Goal: Information Seeking & Learning: Check status

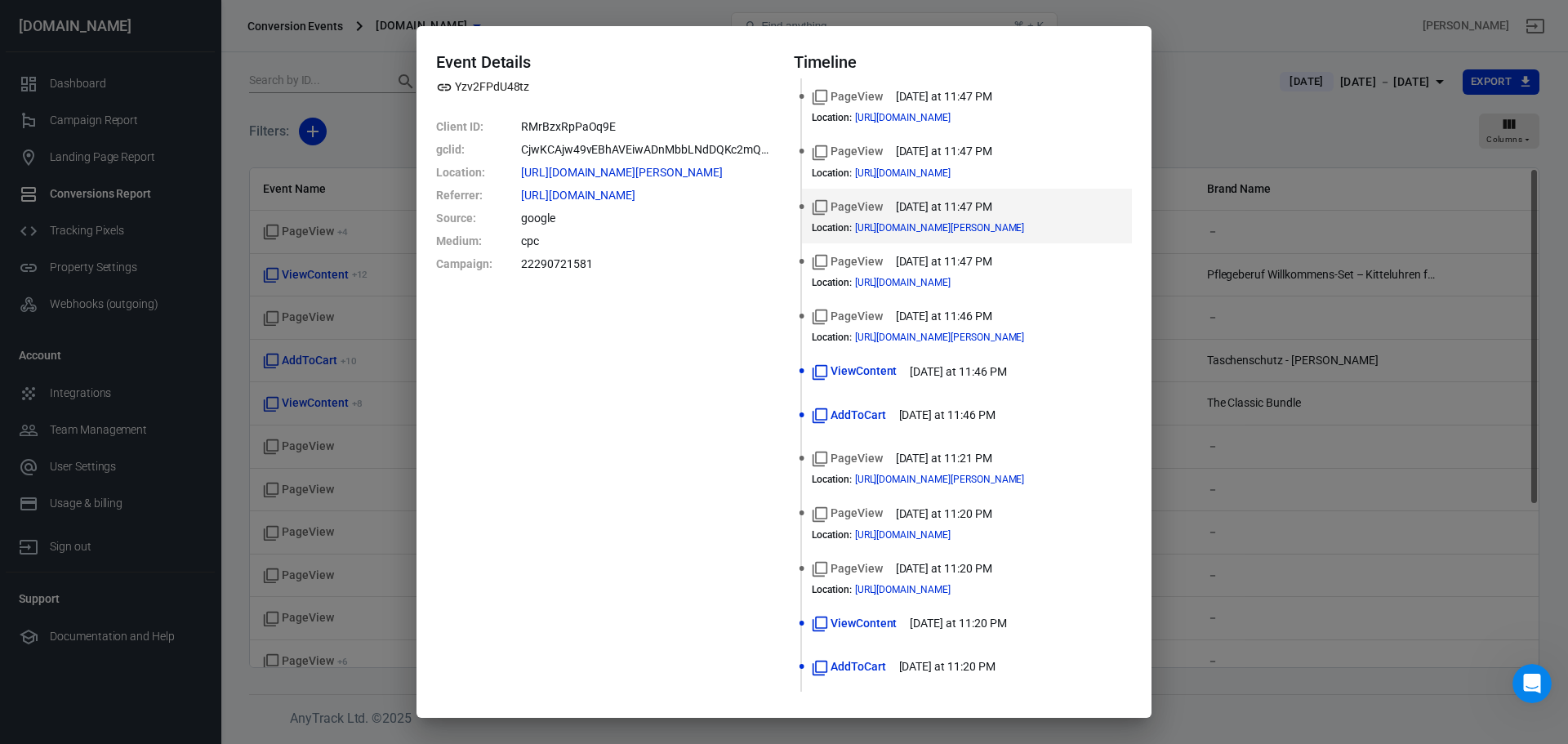
click at [1241, 522] on div "Event Details Yzv2FPdU48tz Client ID : RMrBzxRpPaOq9E gclid : CjwKCAjw49vEBhAVE…" at bounding box center [784, 372] width 1568 height 744
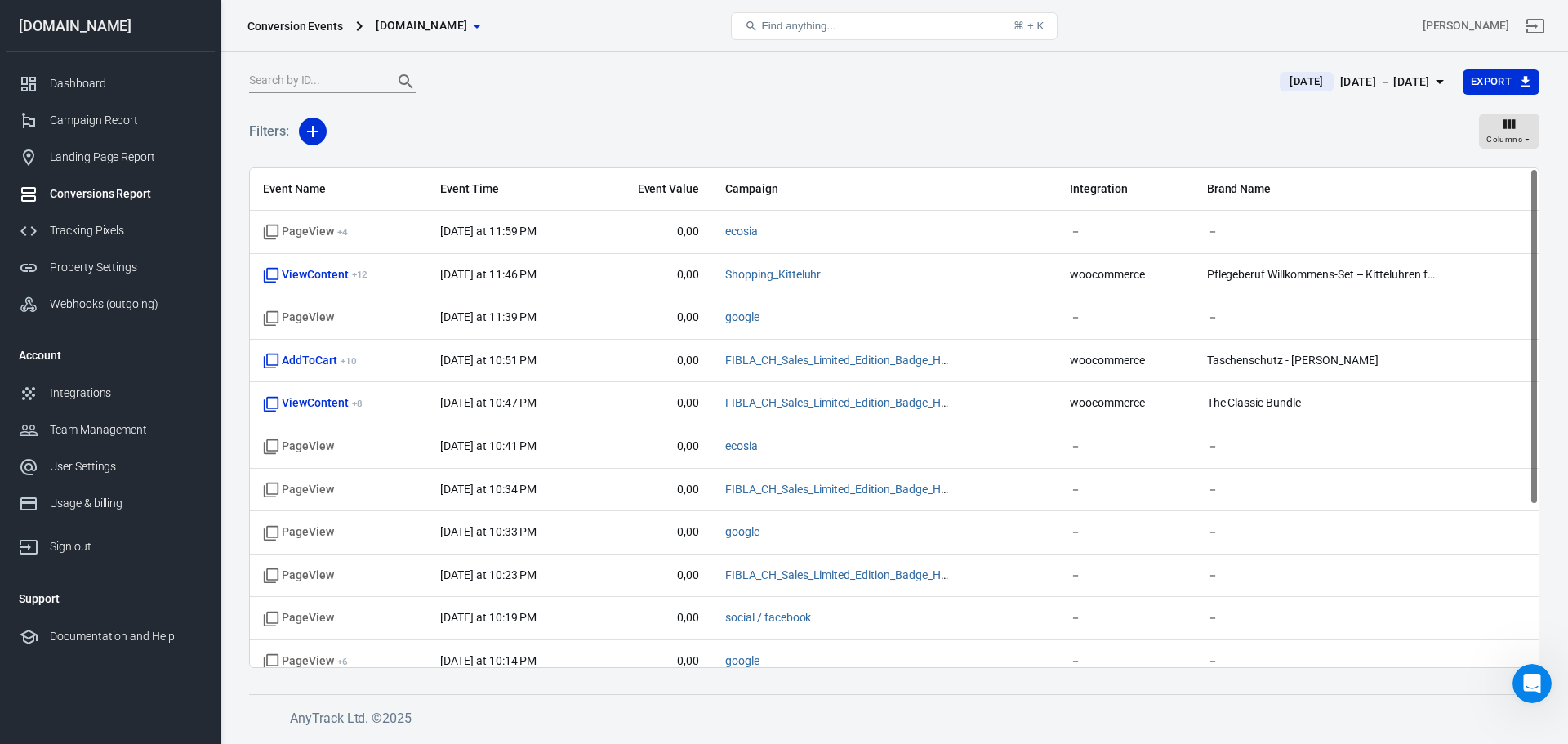
click at [1428, 78] on div "[DATE] － [DATE]" at bounding box center [1384, 81] width 90 height 20
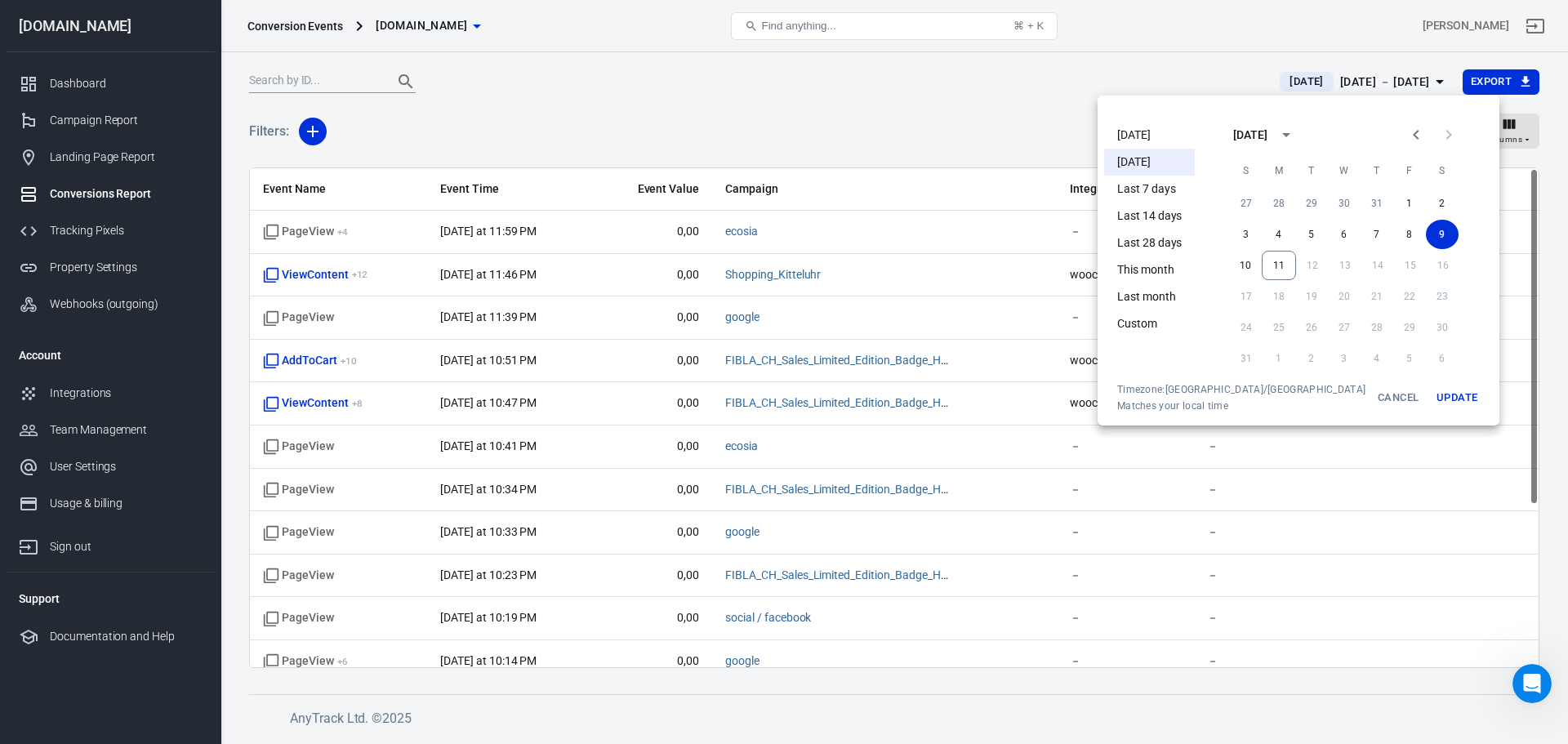
click at [1143, 129] on li "[DATE]" at bounding box center [1150, 135] width 91 height 27
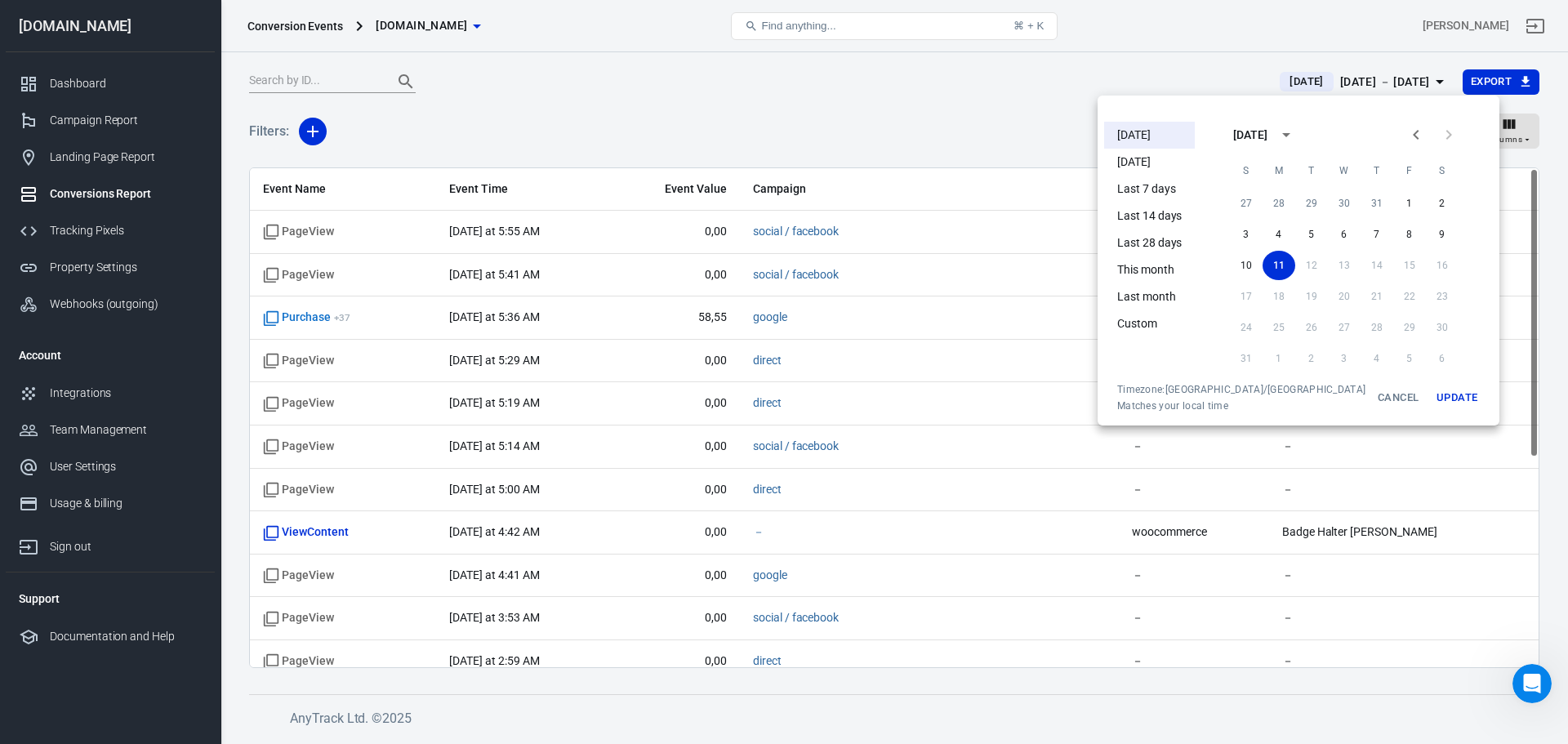
click at [1431, 397] on button "Update" at bounding box center [1457, 397] width 52 height 29
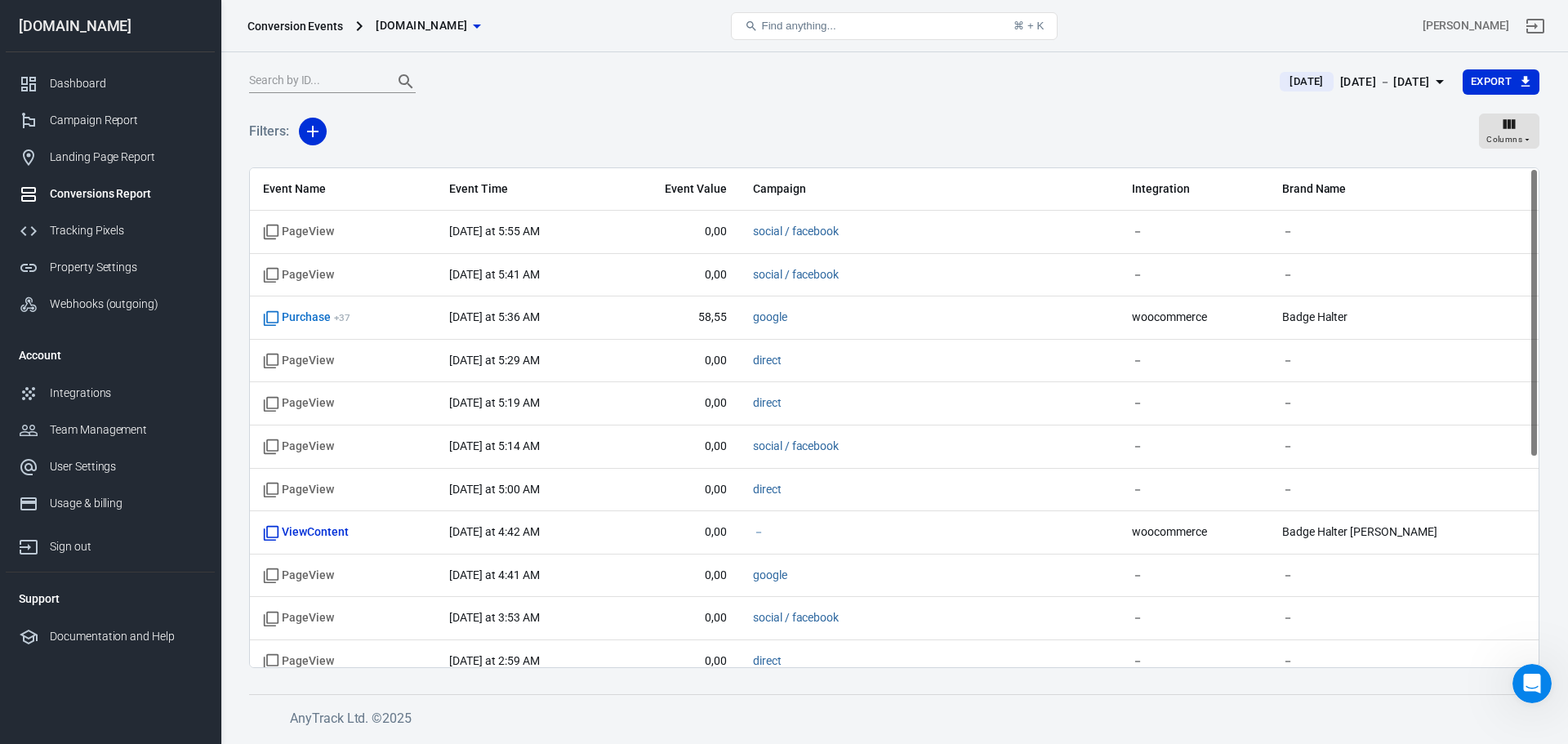
click at [389, 312] on span "Purchase + 37" at bounding box center [343, 317] width 160 height 16
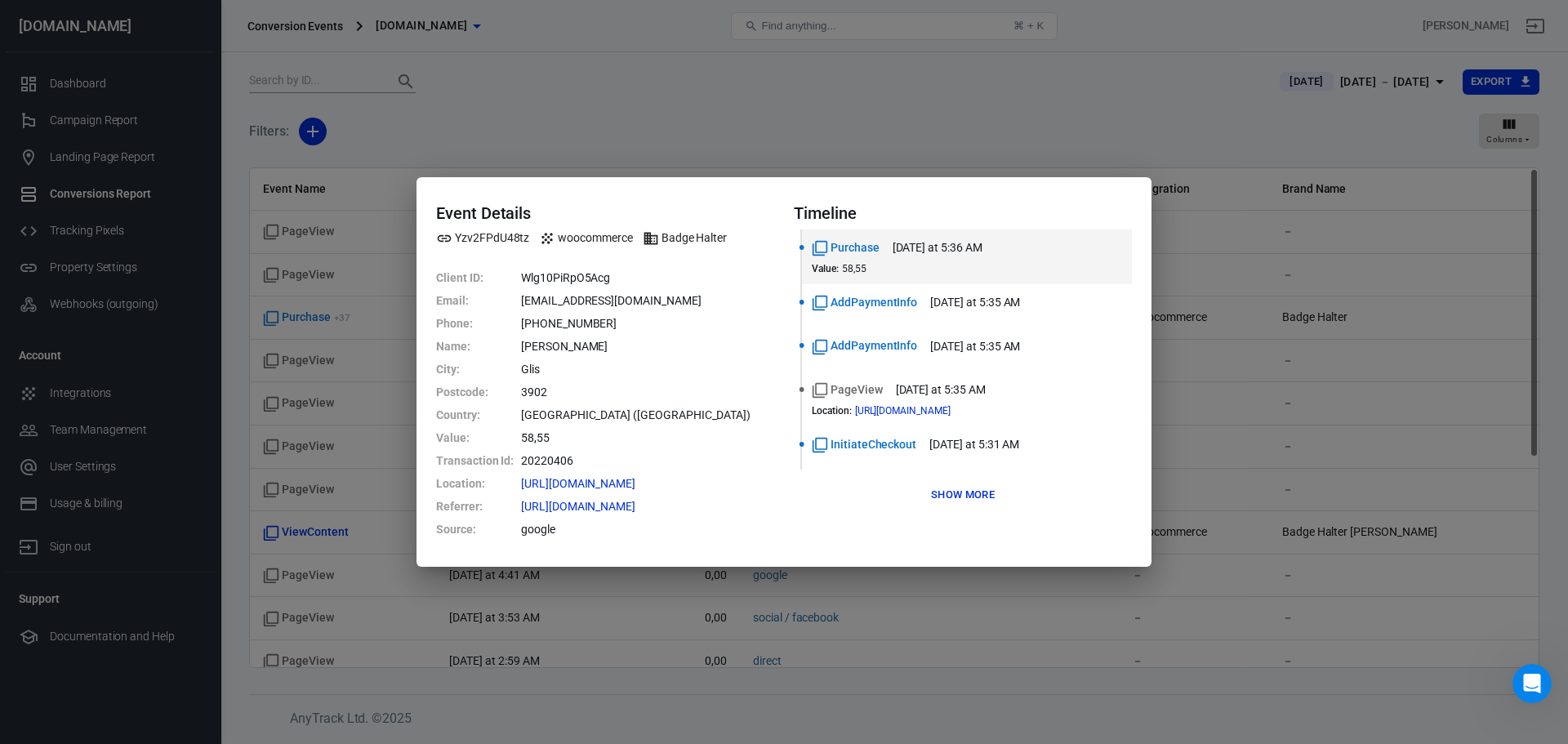
click at [953, 486] on button "Show more" at bounding box center [962, 496] width 71 height 25
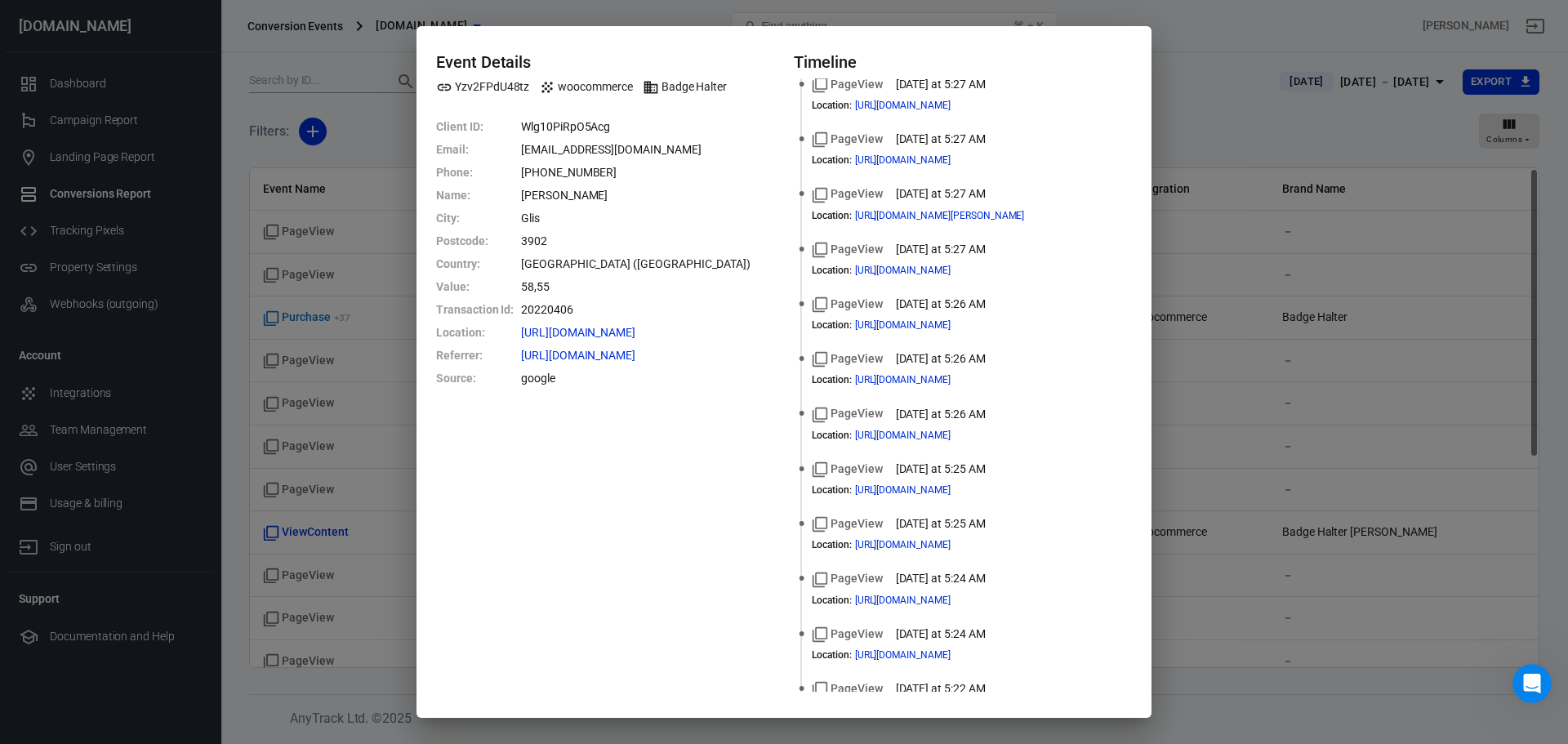
scroll to position [1433, 0]
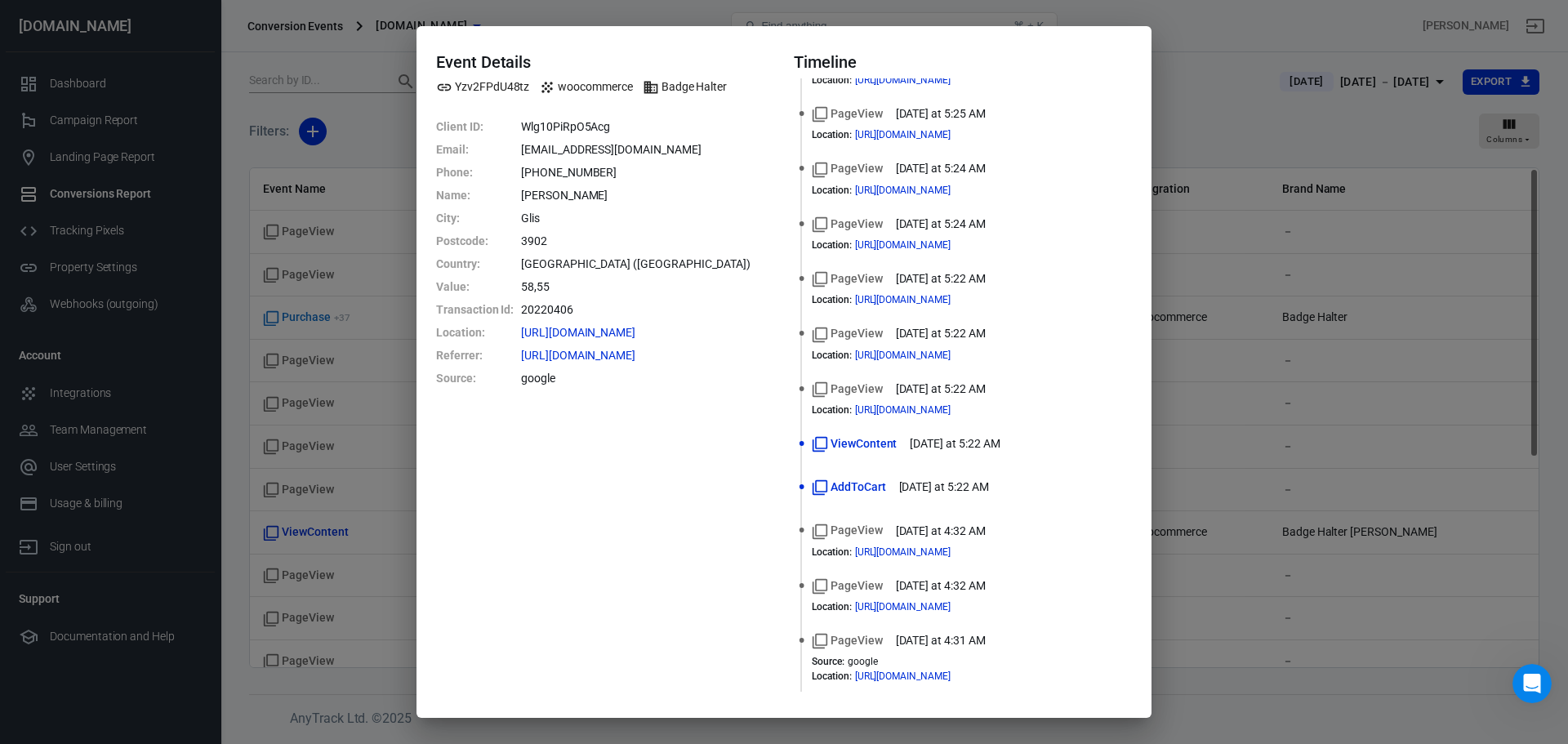
click at [976, 652] on div "PageView [DATE] at 4:31 AM Source : google Location : [URL][DOMAIN_NAME]" at bounding box center [966, 657] width 310 height 50
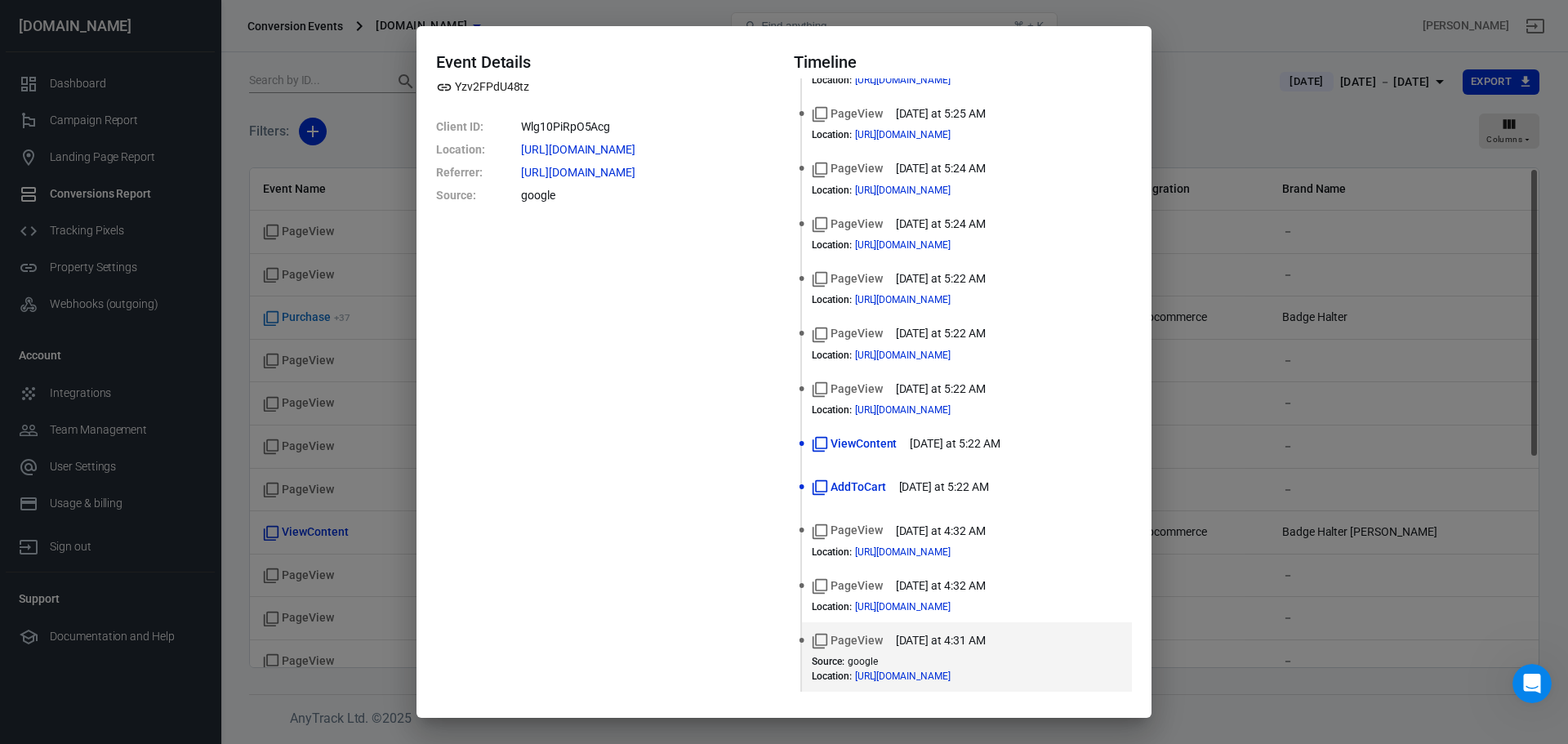
click at [1271, 409] on div "Event Details Yzv2FPdU48tz Client ID : Wlg10PiRpO5Acg Location : [URL][DOMAIN_N…" at bounding box center [784, 372] width 1568 height 744
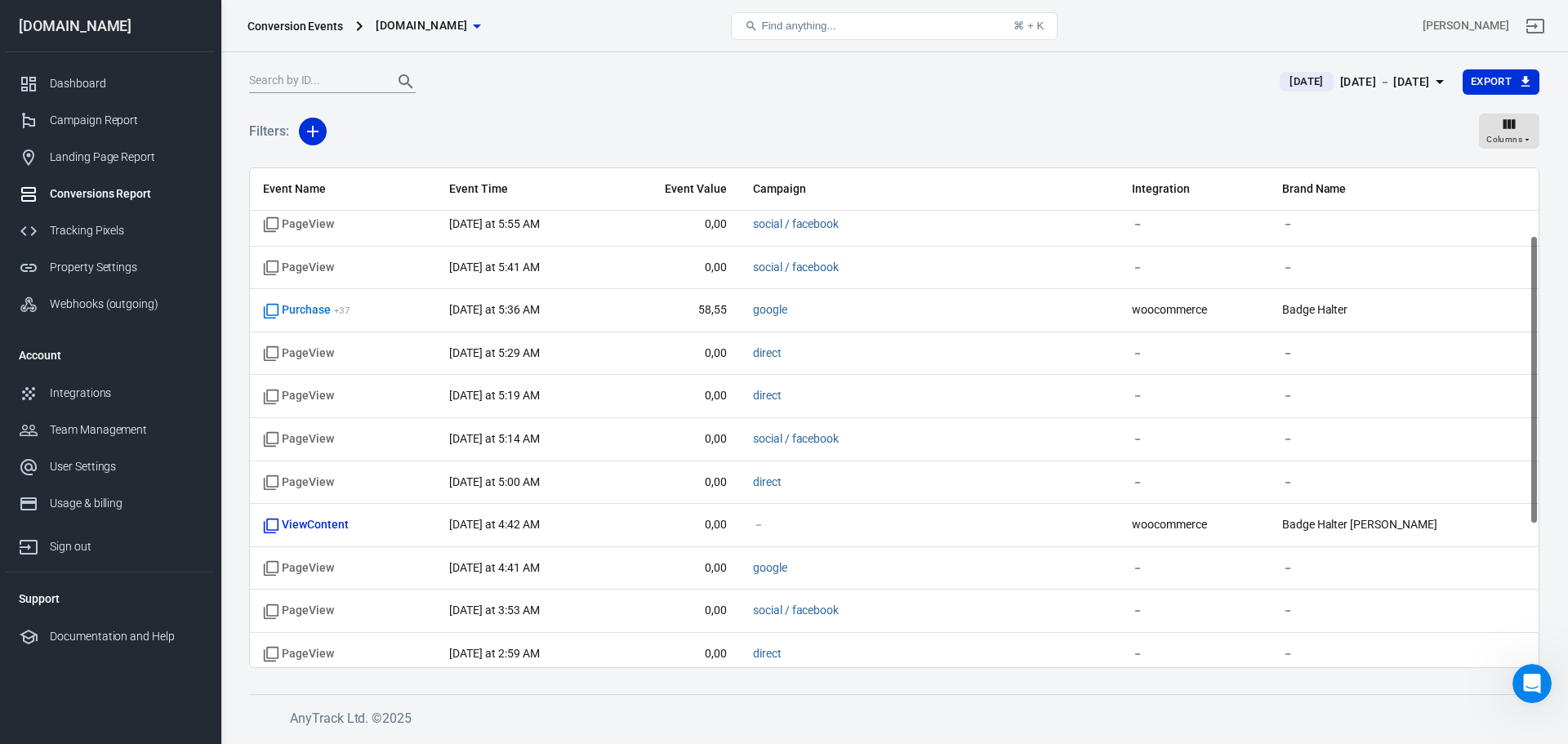
scroll to position [0, 0]
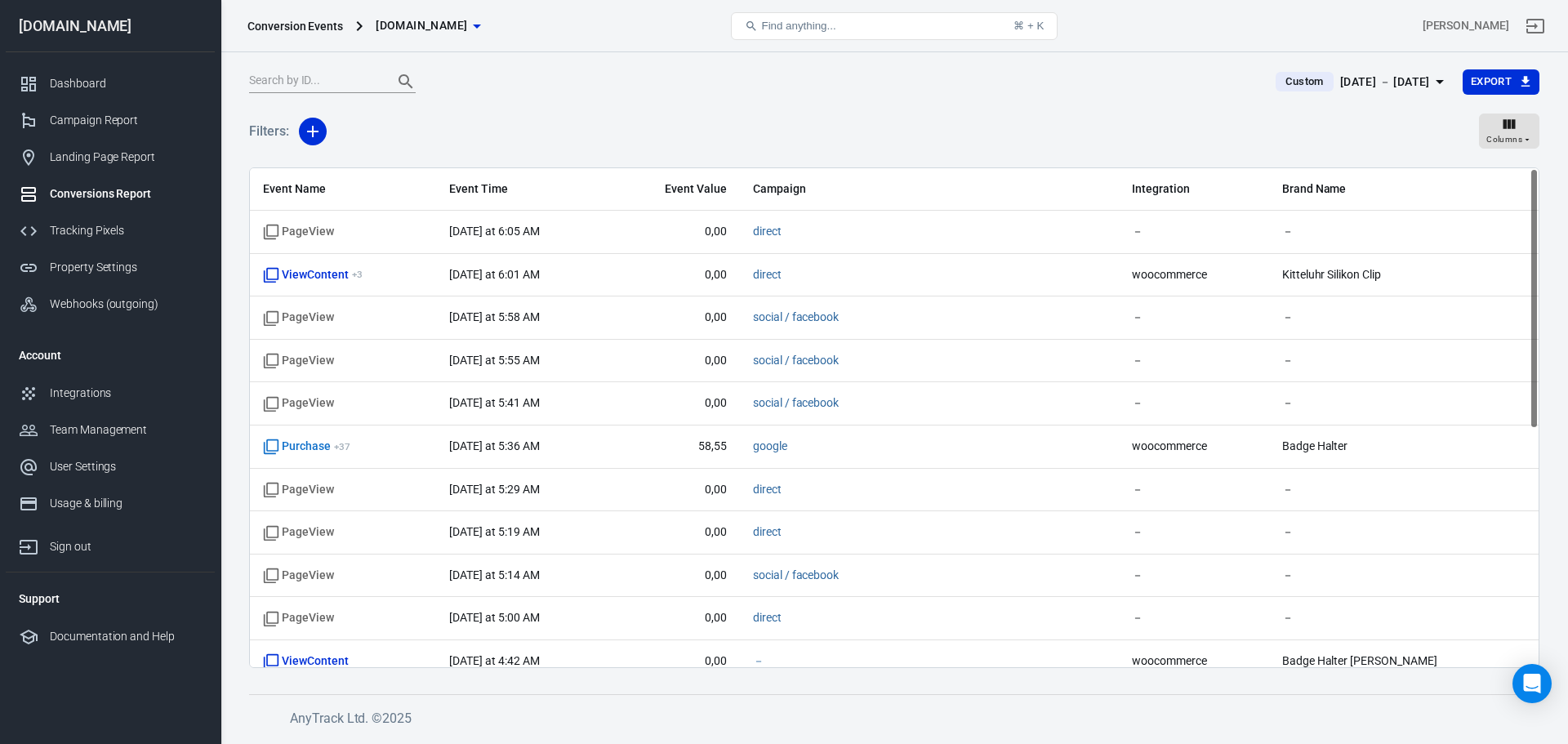
click at [432, 266] on td "ViewContent + 3" at bounding box center [343, 275] width 186 height 43
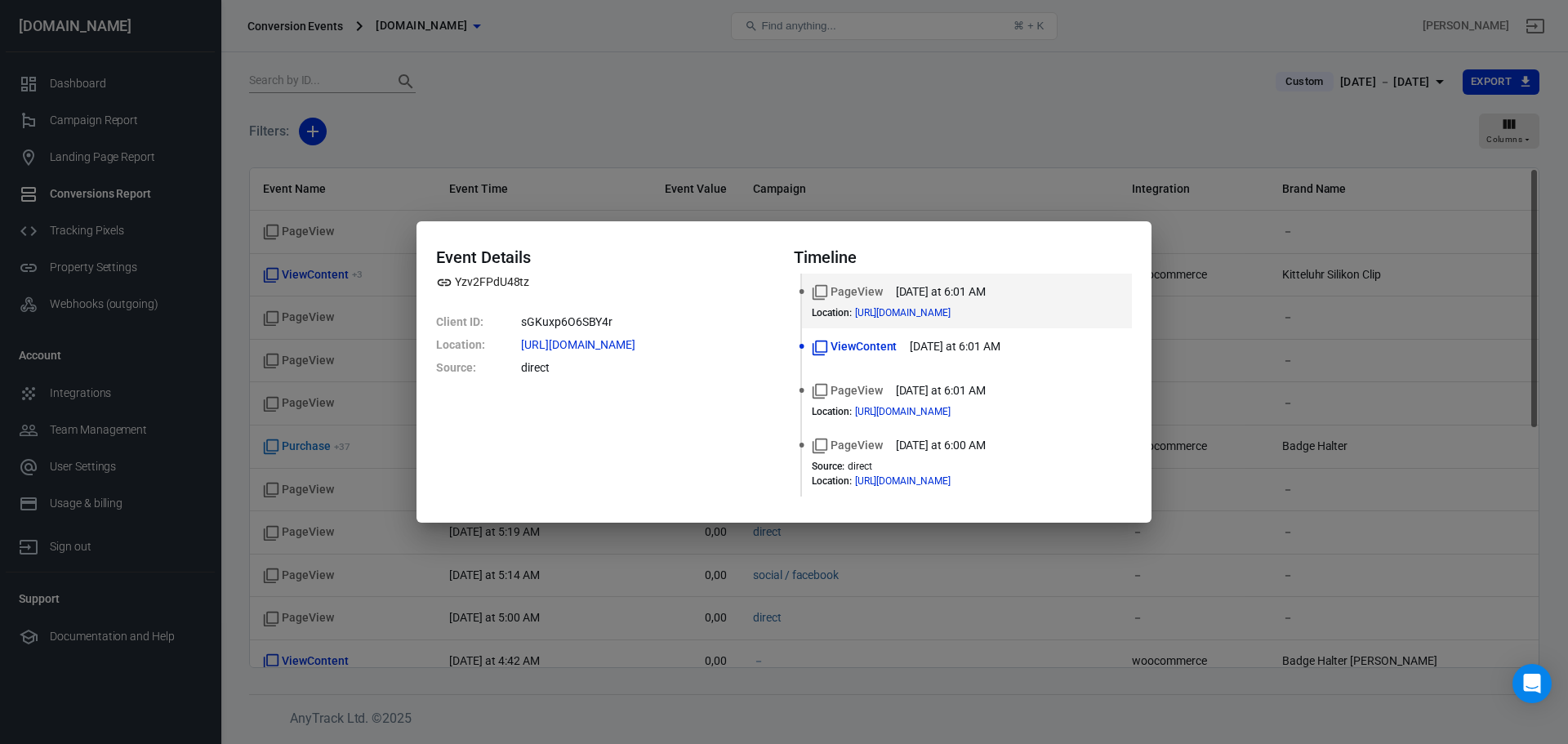
click at [1269, 240] on div "Event Details Yzv2FPdU48tz Client ID : sGKuxp6O6SBY4r Location : https://pflege…" at bounding box center [784, 372] width 1568 height 744
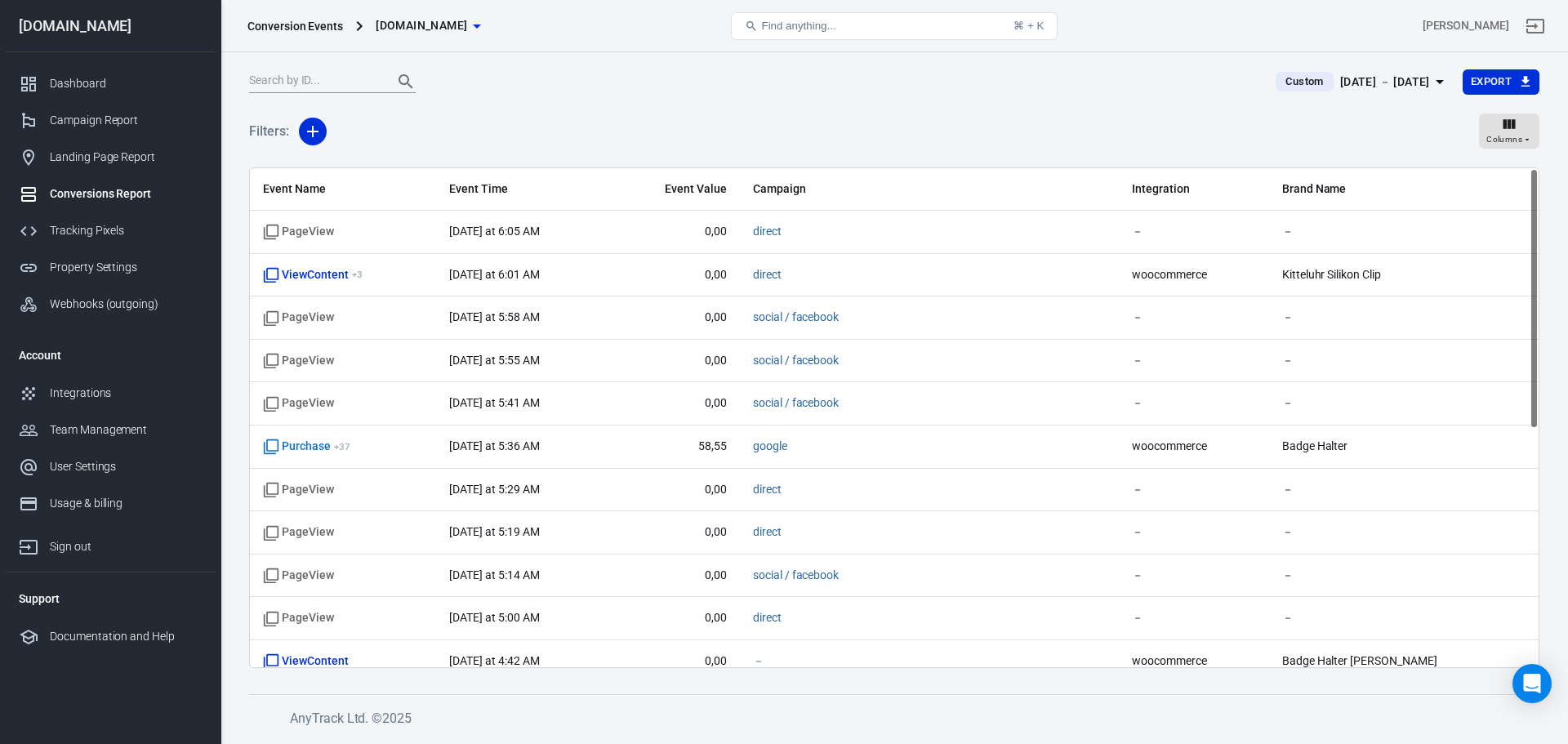
click at [99, 98] on link "Dashboard" at bounding box center [110, 84] width 209 height 37
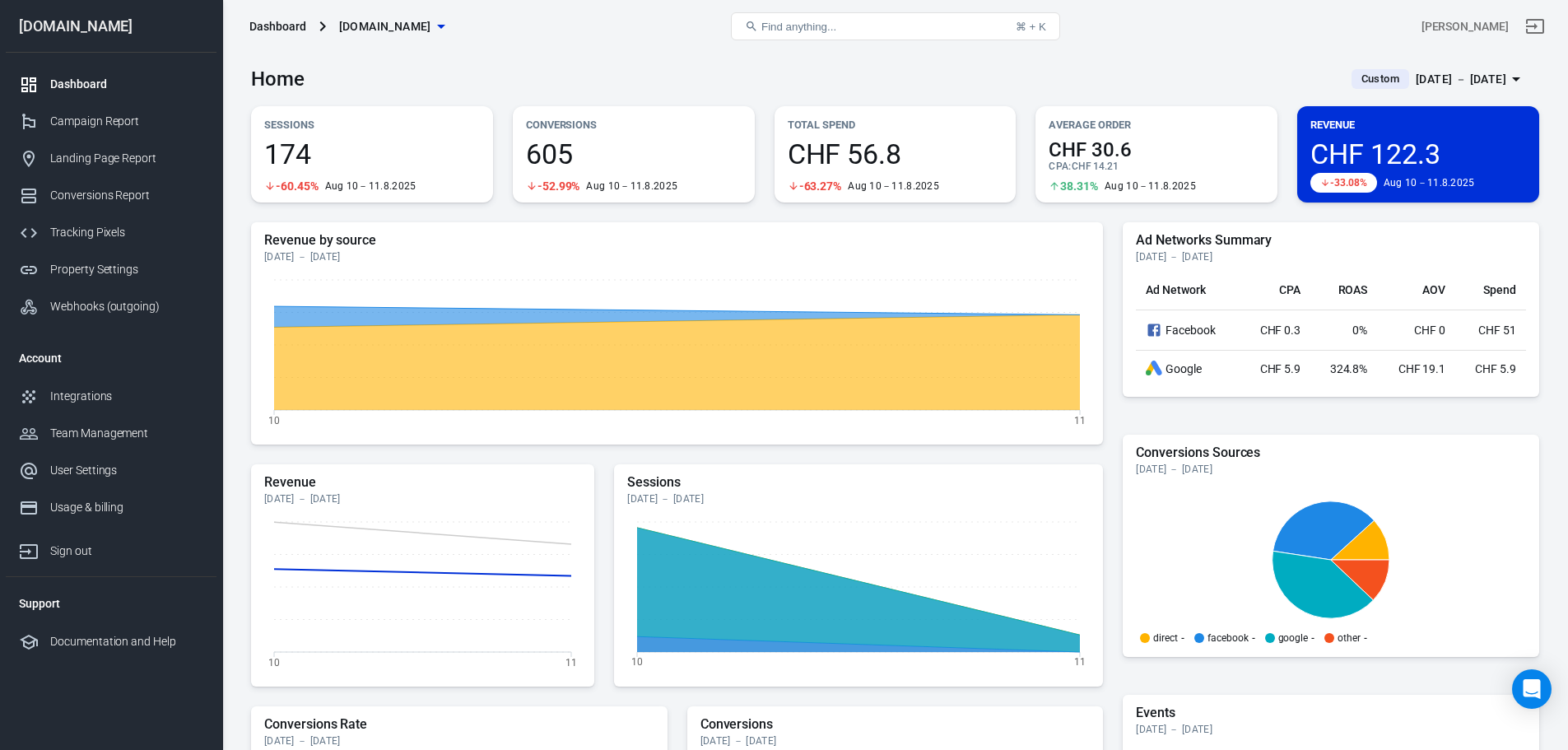
click at [1514, 77] on icon "button" at bounding box center [1516, 79] width 19 height 19
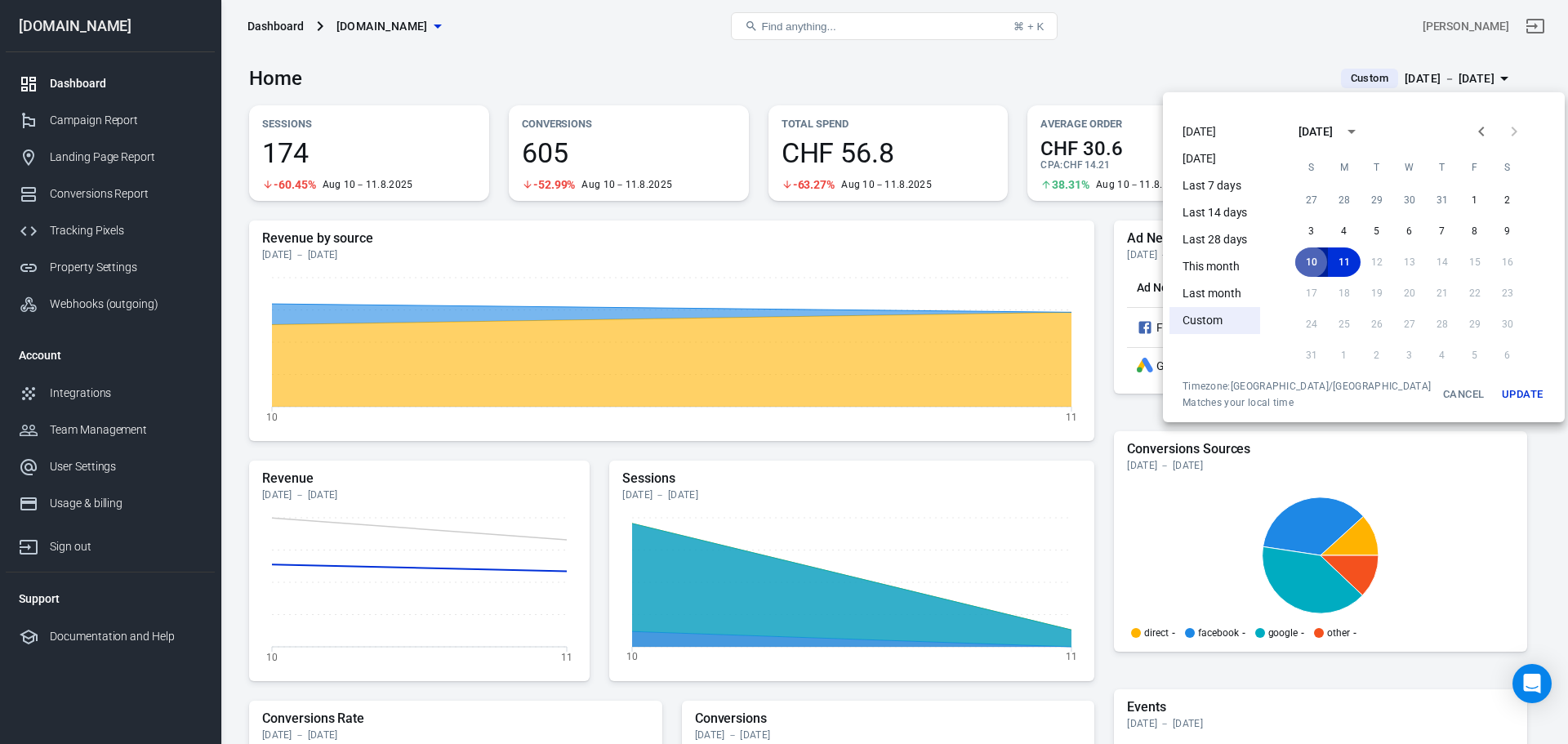
click at [1296, 267] on button "10" at bounding box center [1312, 262] width 33 height 29
click at [1498, 395] on button "Update" at bounding box center [1523, 394] width 52 height 29
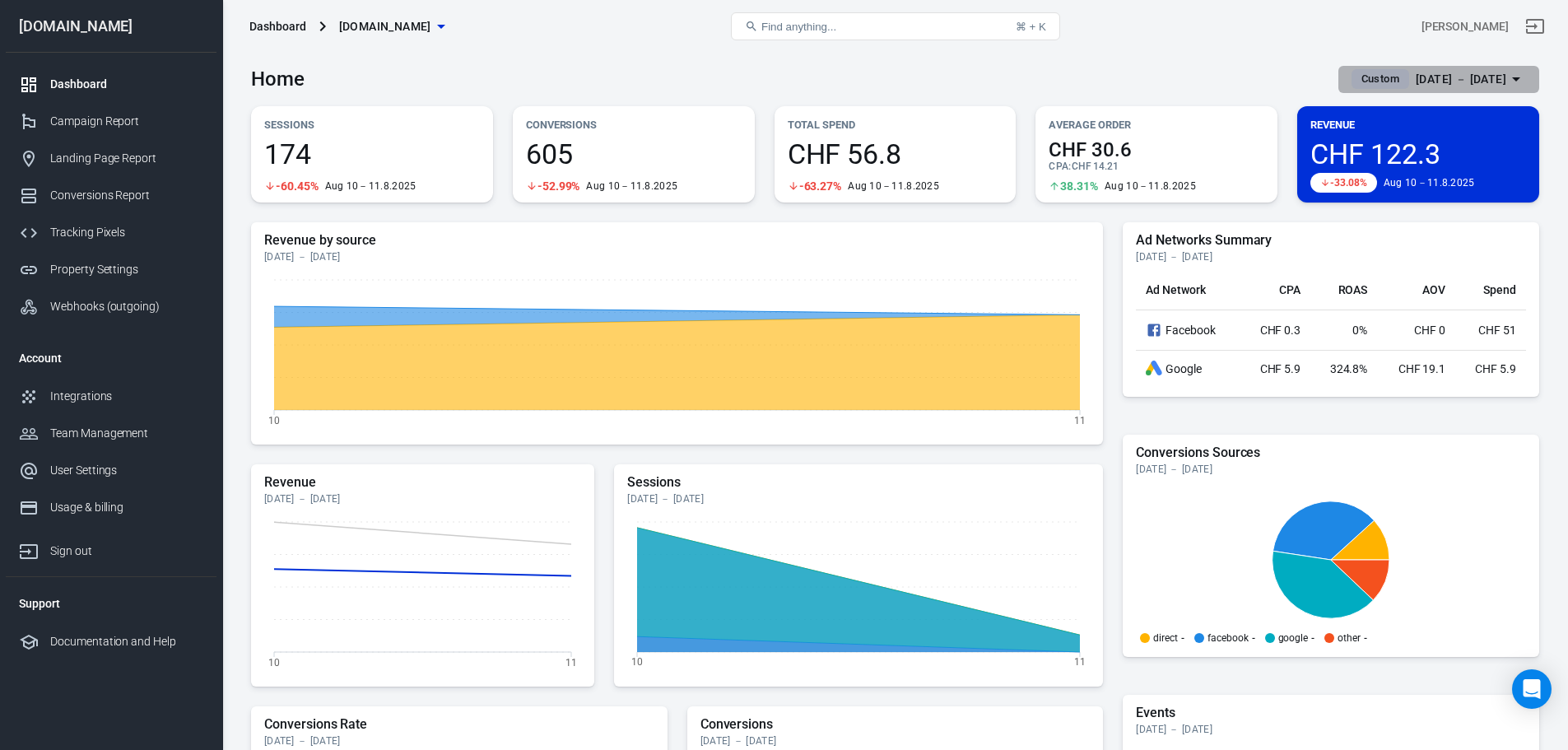
click at [1465, 88] on div "Aug 10 － Aug 11, 2025" at bounding box center [1461, 79] width 91 height 20
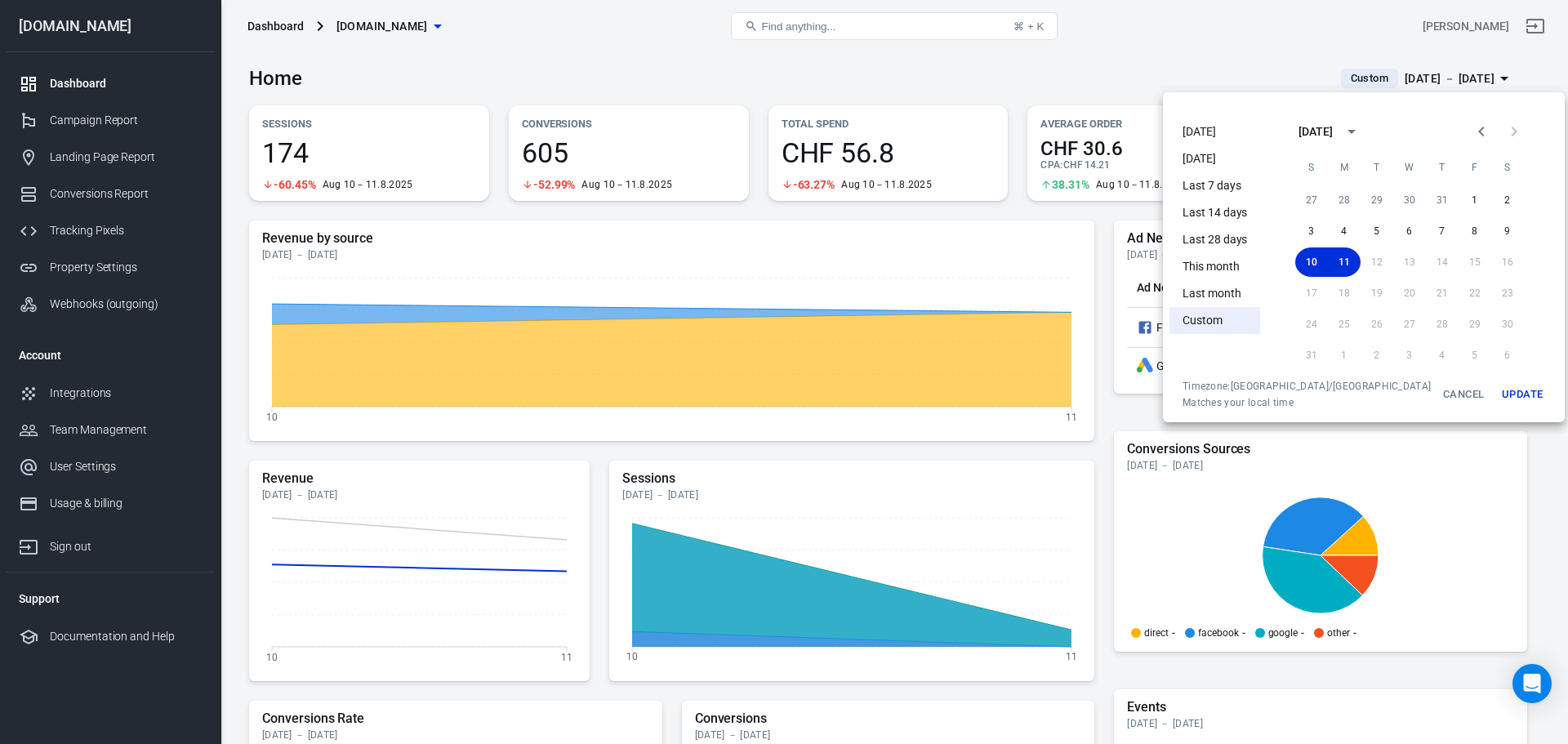
click at [1209, 155] on li "[DATE]" at bounding box center [1214, 158] width 91 height 27
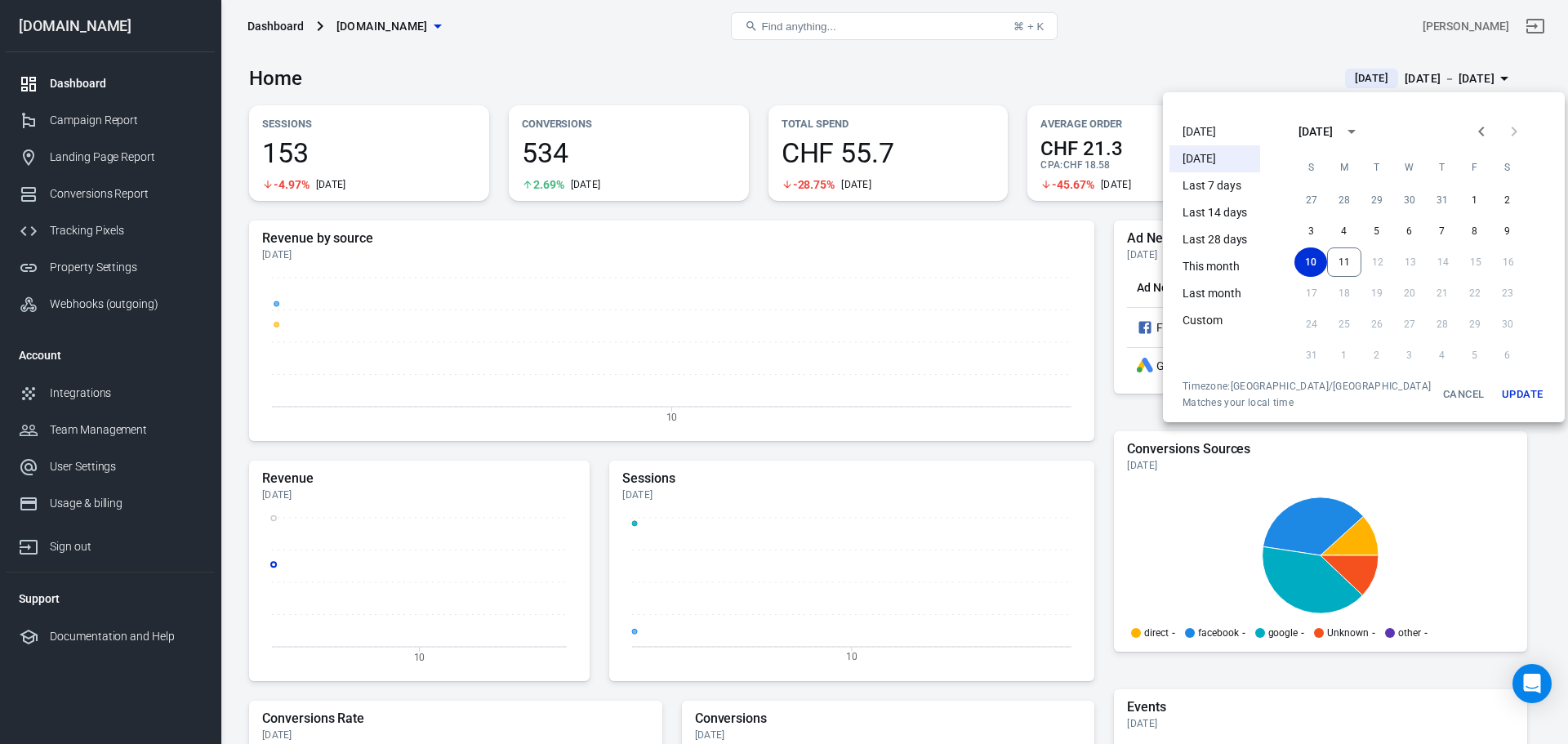
click at [1497, 395] on button "Update" at bounding box center [1523, 394] width 52 height 29
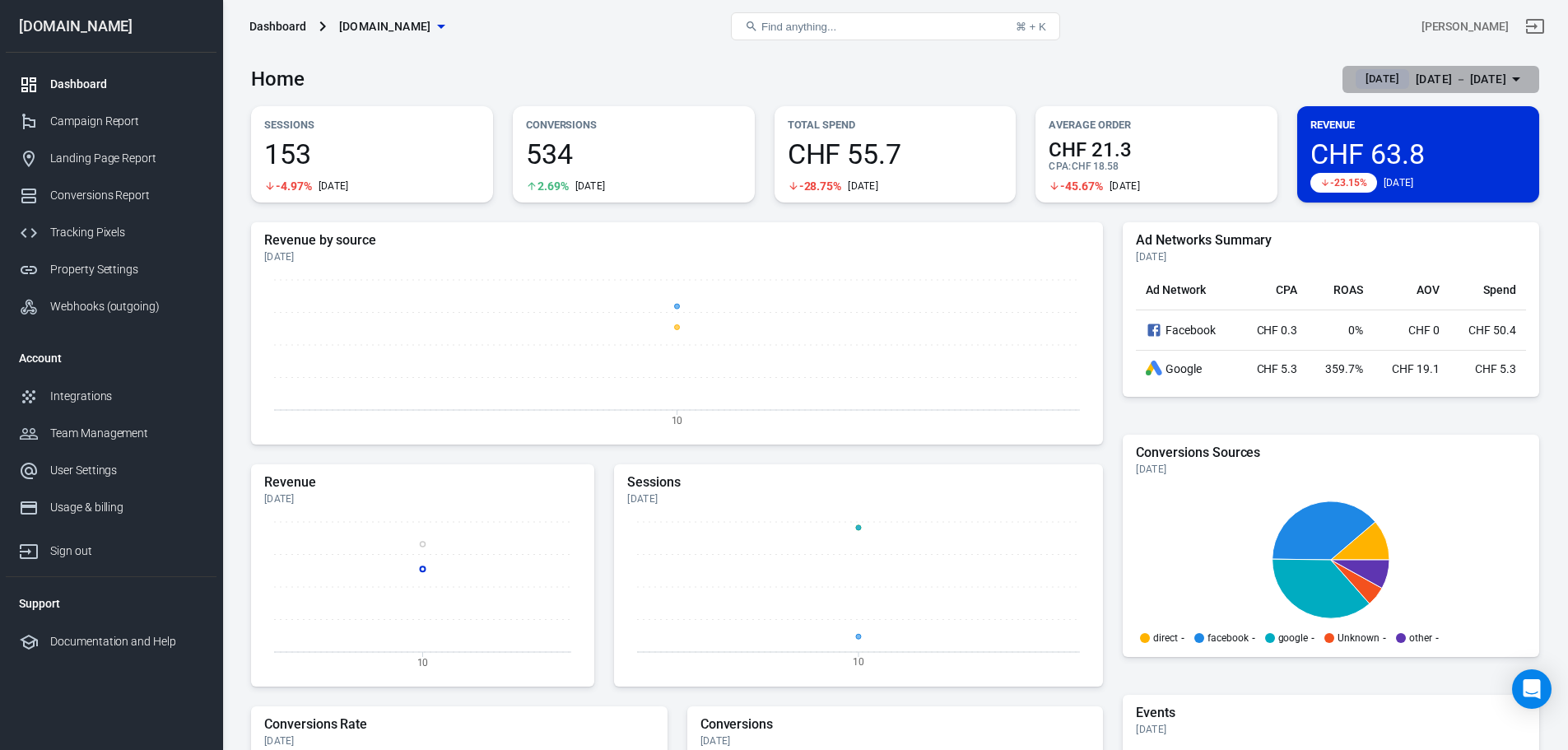
click at [1503, 85] on div "Aug 10 － Aug 10, 2025" at bounding box center [1461, 79] width 91 height 20
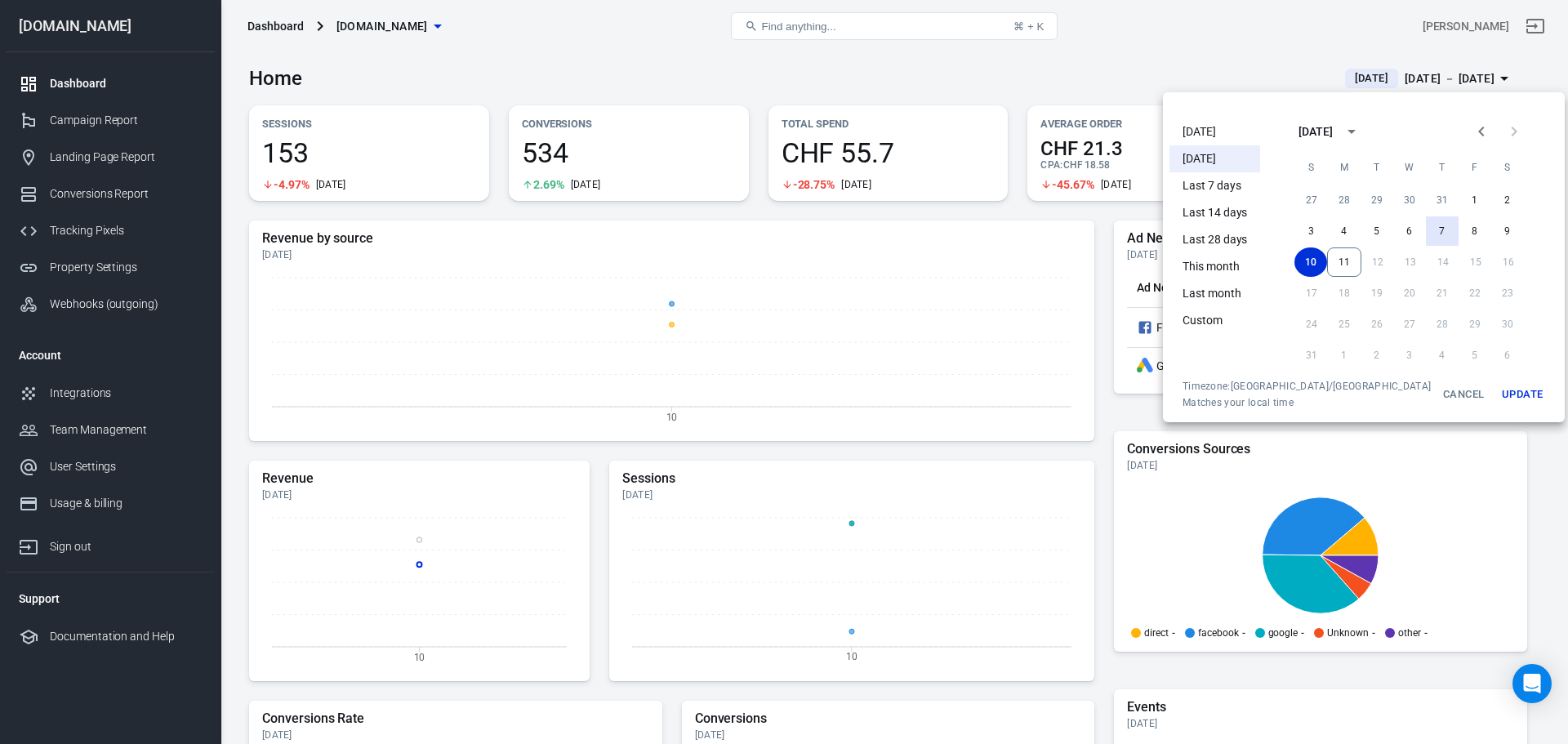
click at [1426, 224] on button "7" at bounding box center [1442, 231] width 33 height 29
click at [1327, 270] on button "11" at bounding box center [1345, 262] width 35 height 29
click at [1497, 393] on button "Update" at bounding box center [1523, 394] width 52 height 29
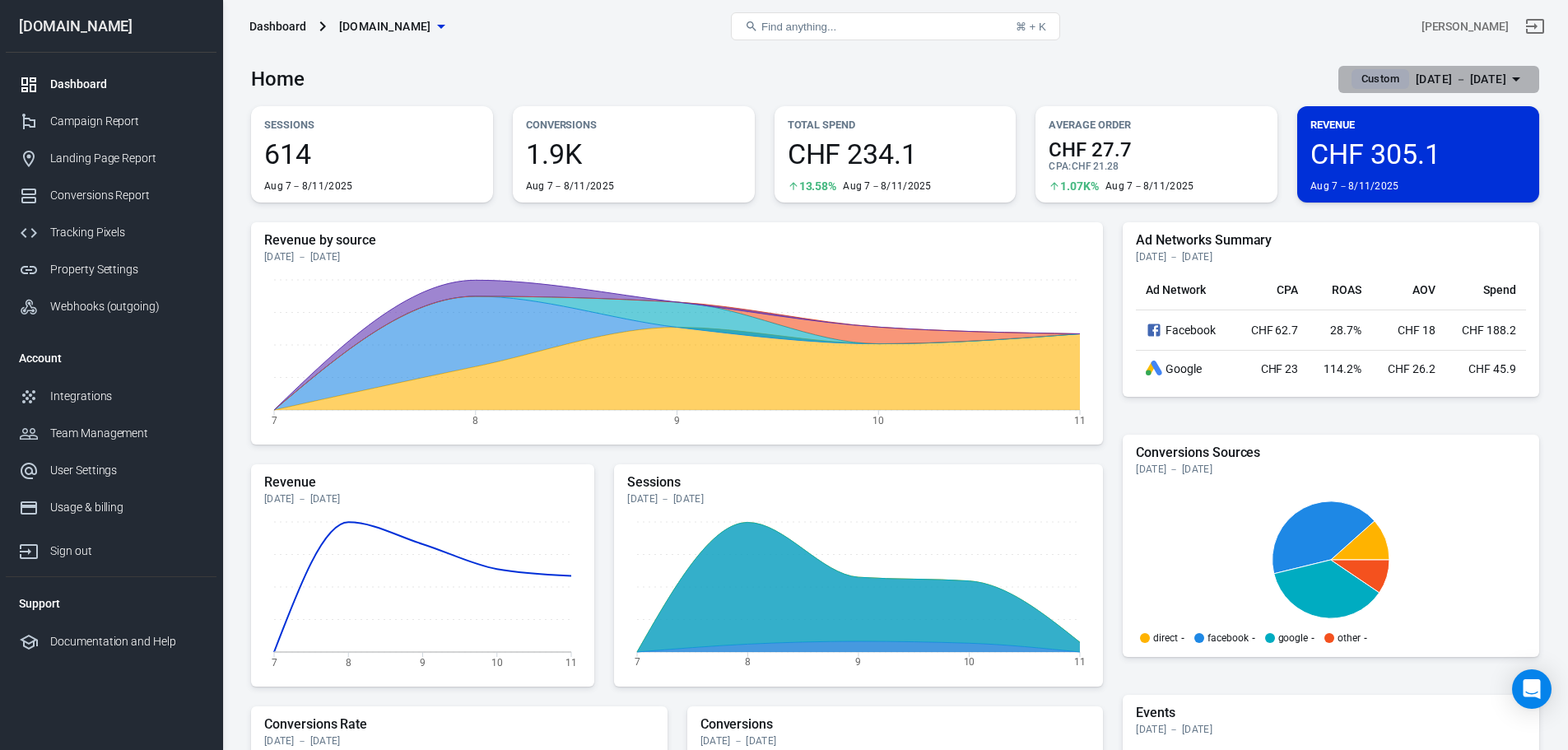
click at [1519, 83] on icon "button" at bounding box center [1516, 79] width 19 height 19
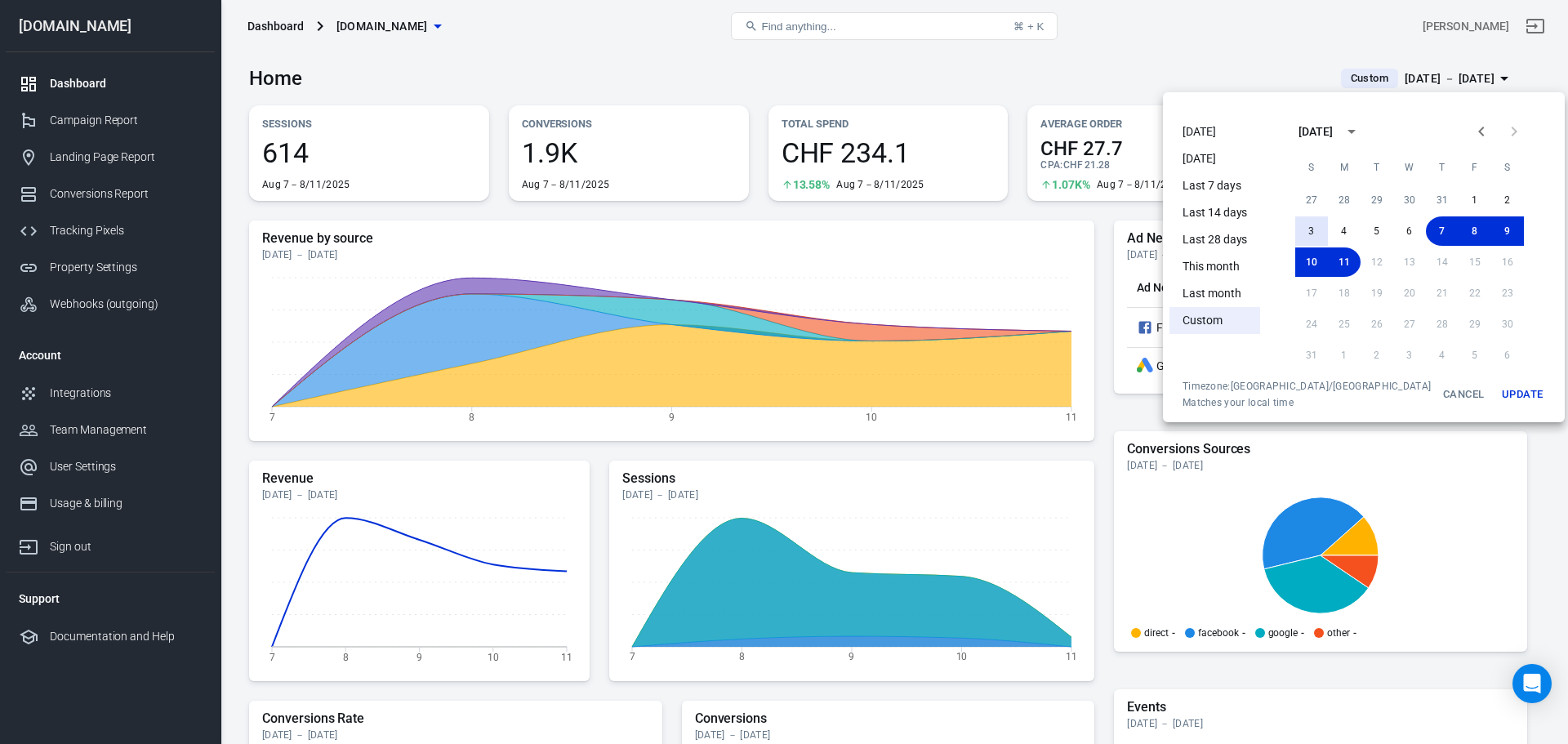
click at [1297, 233] on button "3" at bounding box center [1312, 231] width 33 height 29
click at [1497, 395] on button "Update" at bounding box center [1523, 394] width 52 height 29
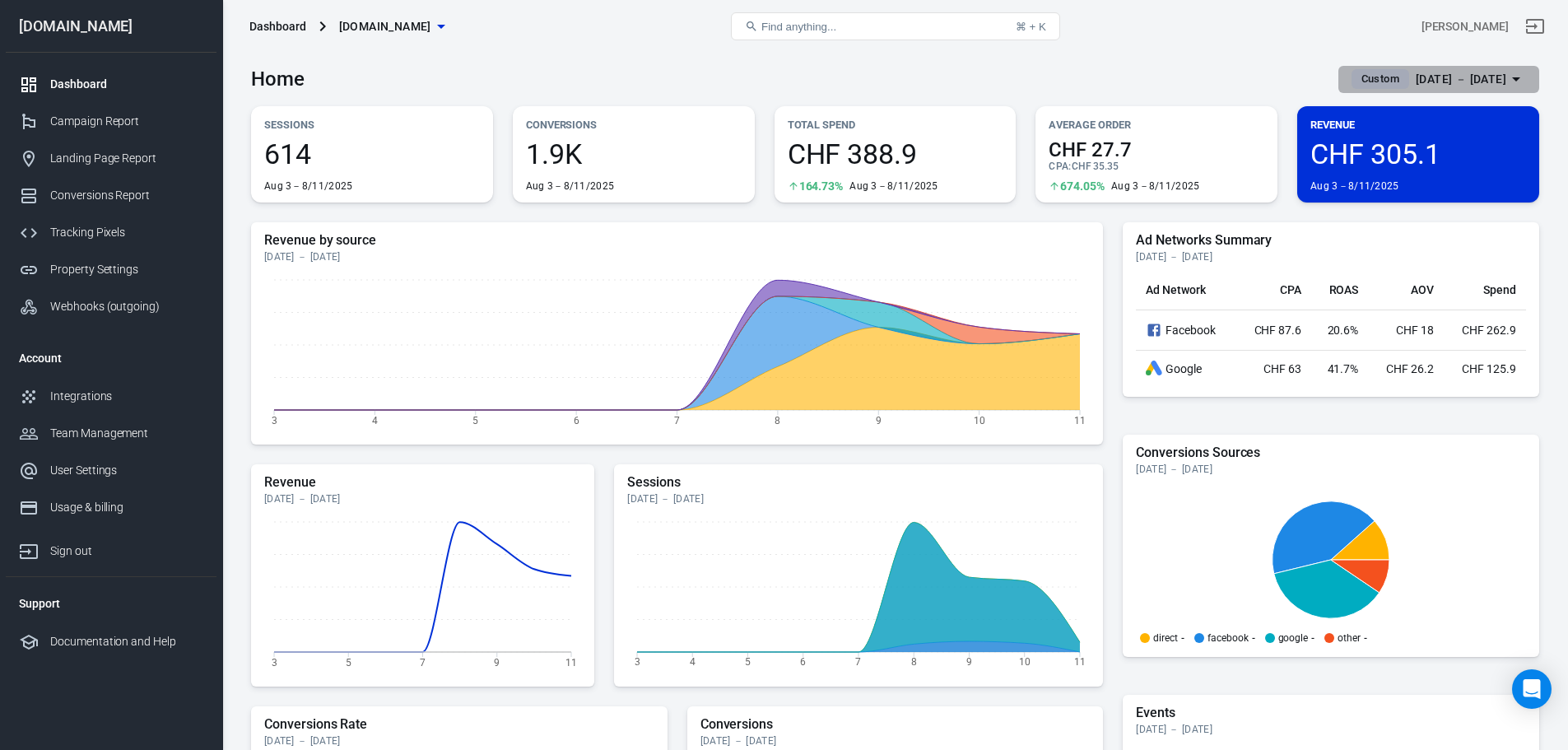
click at [1491, 78] on div "Aug 3 － Aug 11, 2025" at bounding box center [1461, 79] width 91 height 20
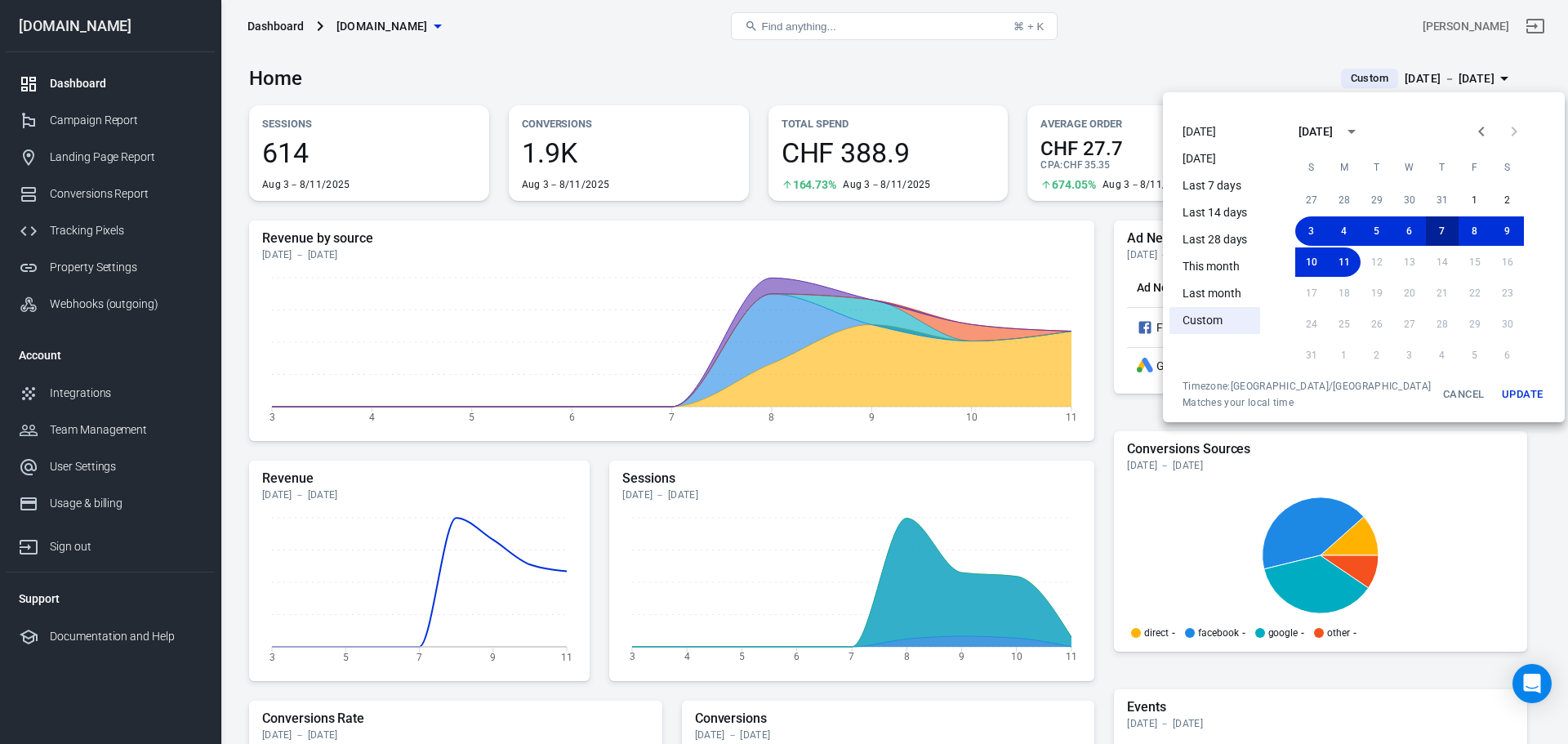
click at [1431, 227] on button "7" at bounding box center [1442, 231] width 33 height 29
click at [1327, 269] on button "11" at bounding box center [1345, 262] width 35 height 29
click at [1497, 398] on button "Update" at bounding box center [1523, 394] width 52 height 29
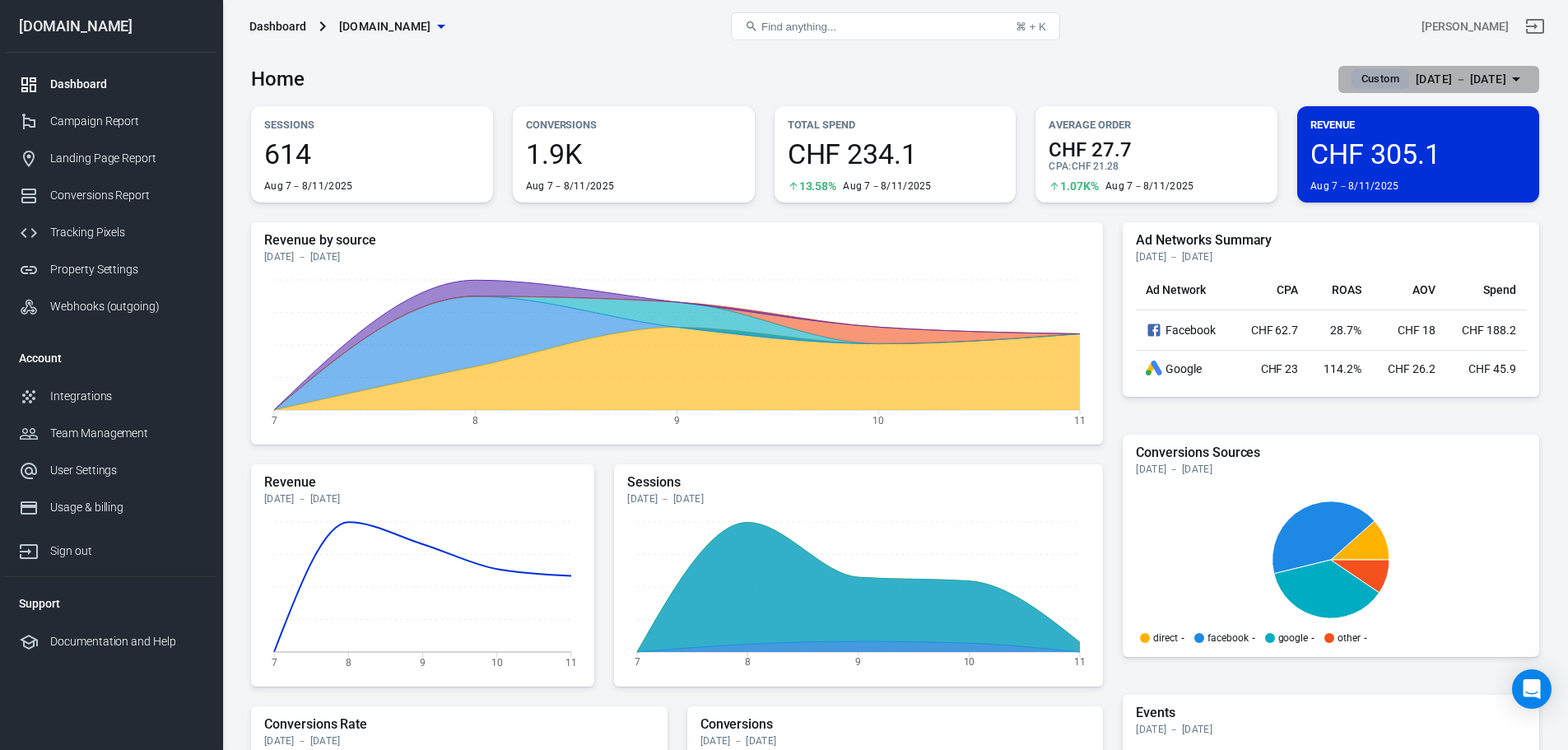
click at [1525, 83] on icon "button" at bounding box center [1516, 79] width 19 height 19
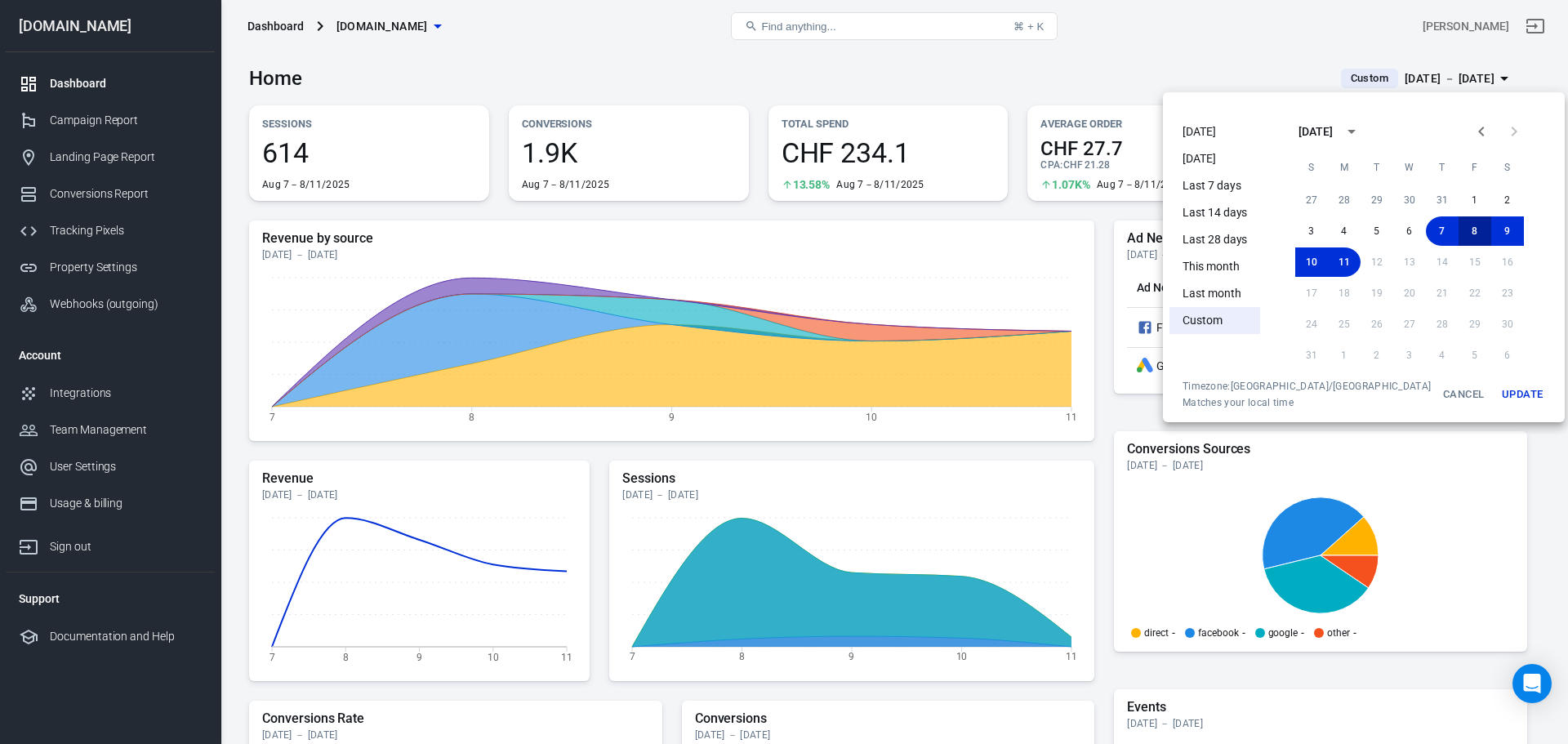
click at [1460, 225] on button "8" at bounding box center [1475, 231] width 33 height 29
click at [1330, 262] on button "11" at bounding box center [1344, 262] width 33 height 29
drag, startPoint x: 1497, startPoint y: 388, endPoint x: 1510, endPoint y: 320, distance: 69.2
click at [1498, 389] on button "Update" at bounding box center [1523, 394] width 52 height 29
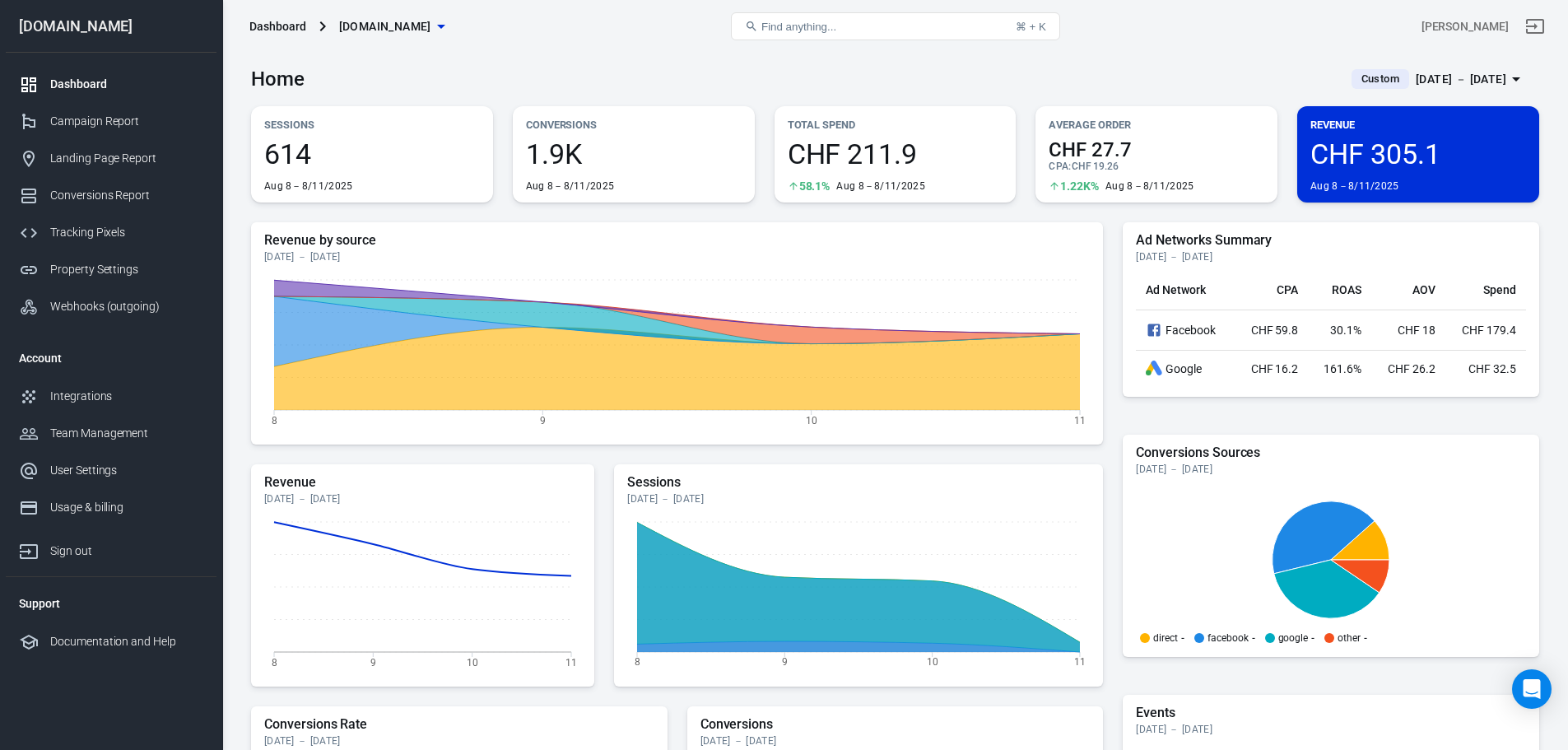
click at [918, 118] on p "Total Spend" at bounding box center [895, 125] width 215 height 18
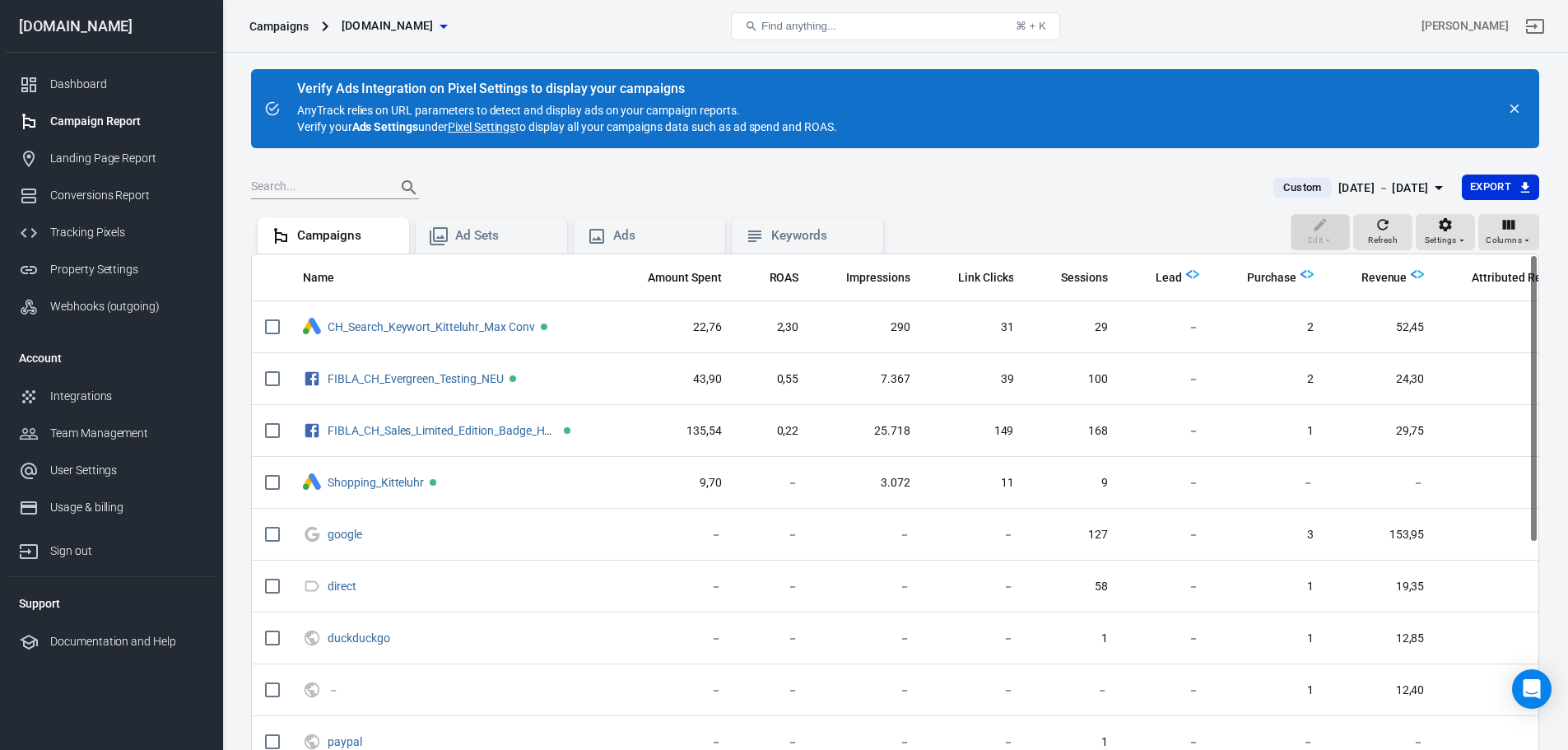
click at [122, 233] on div "Tracking Pixels" at bounding box center [127, 233] width 153 height 18
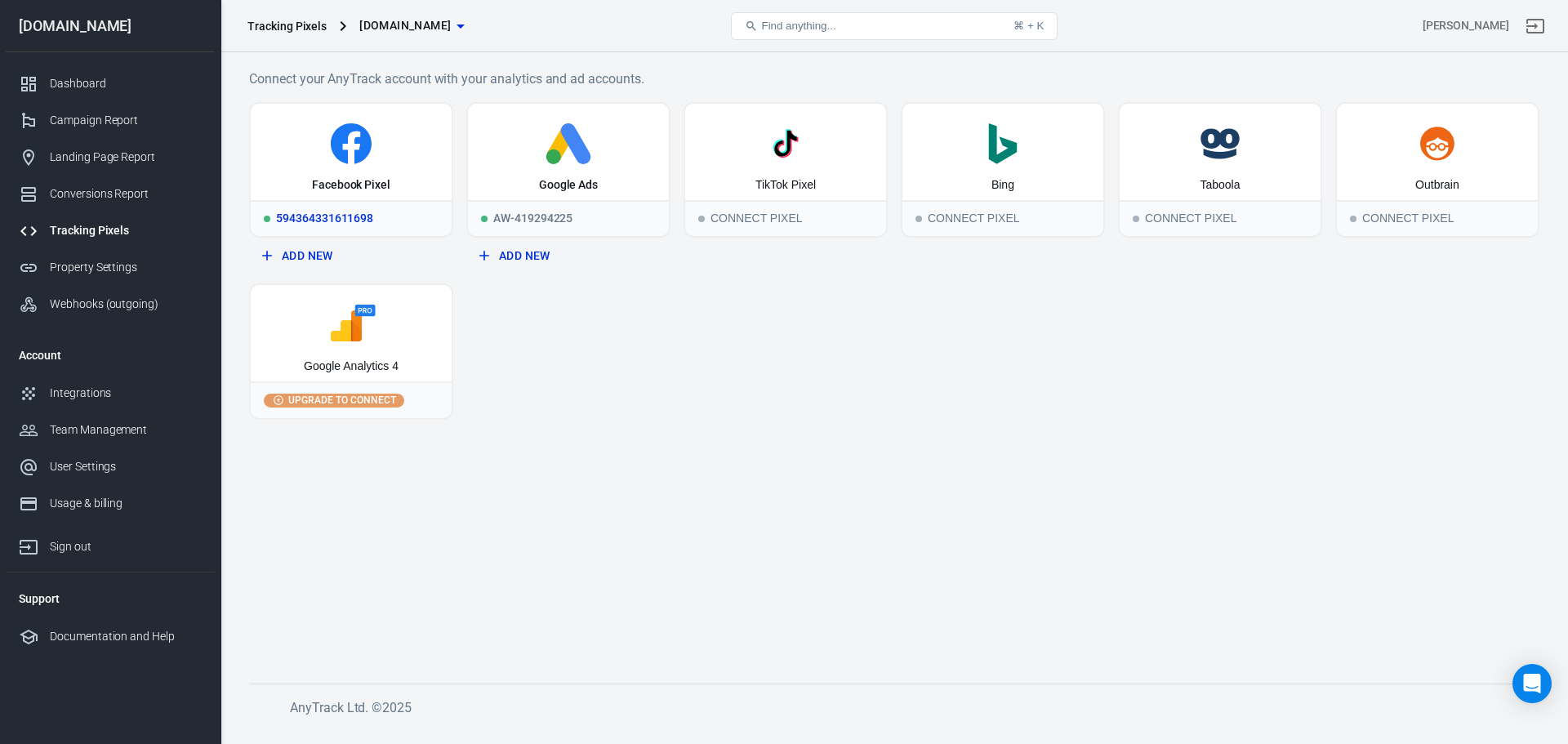
click at [372, 140] on icon at bounding box center [351, 144] width 187 height 41
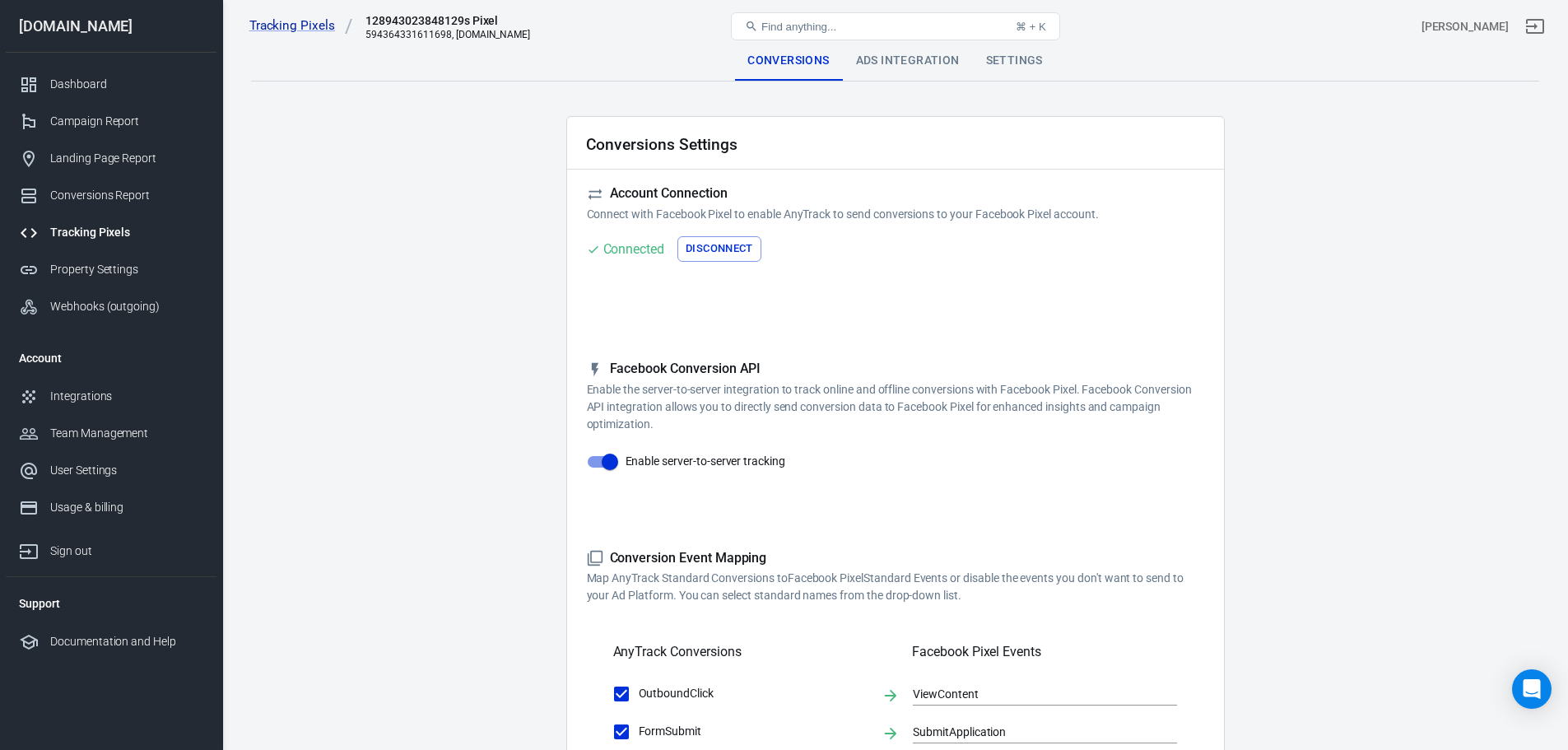
click at [893, 61] on div "Ads Integration" at bounding box center [909, 60] width 131 height 40
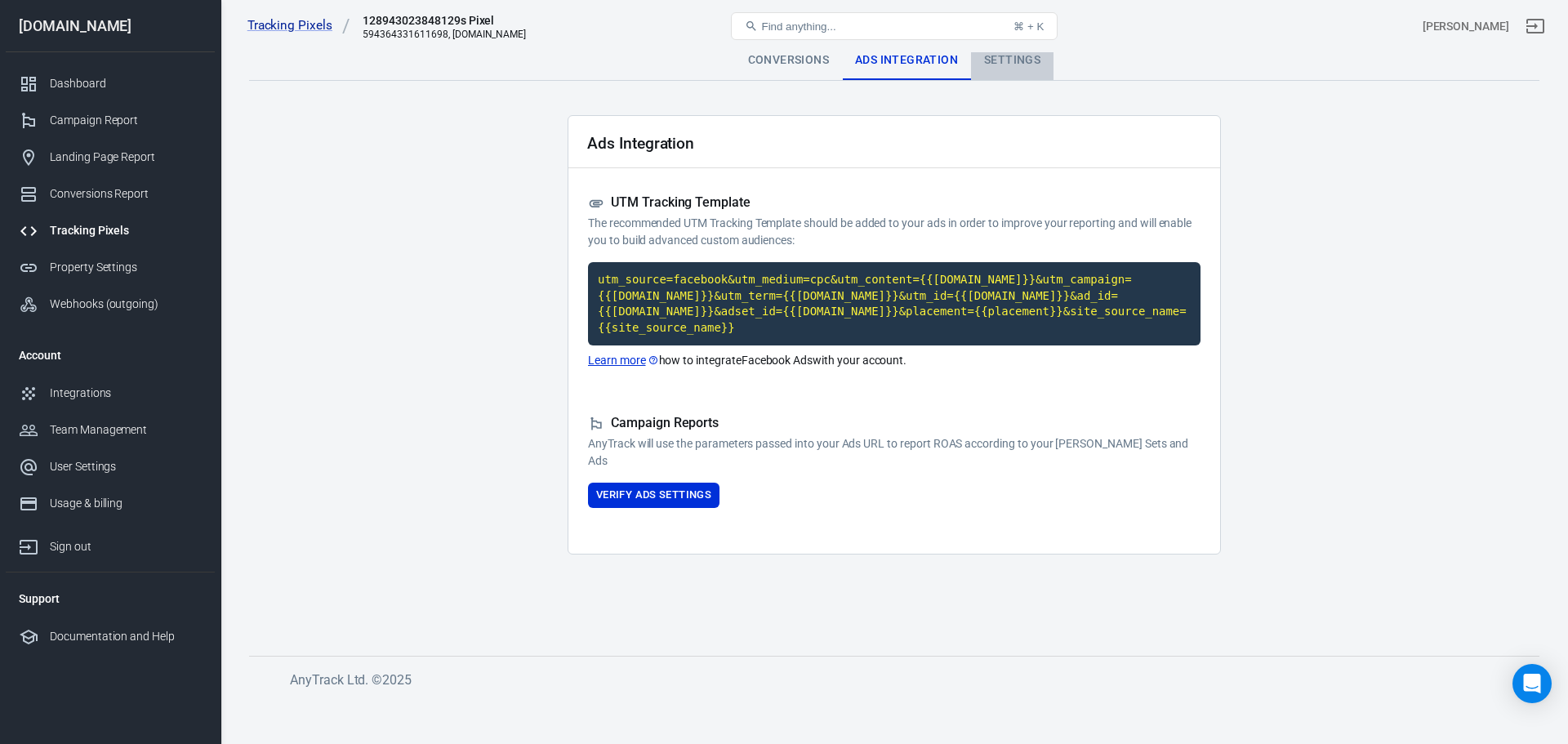
click at [991, 72] on div "Settings" at bounding box center [1012, 60] width 82 height 40
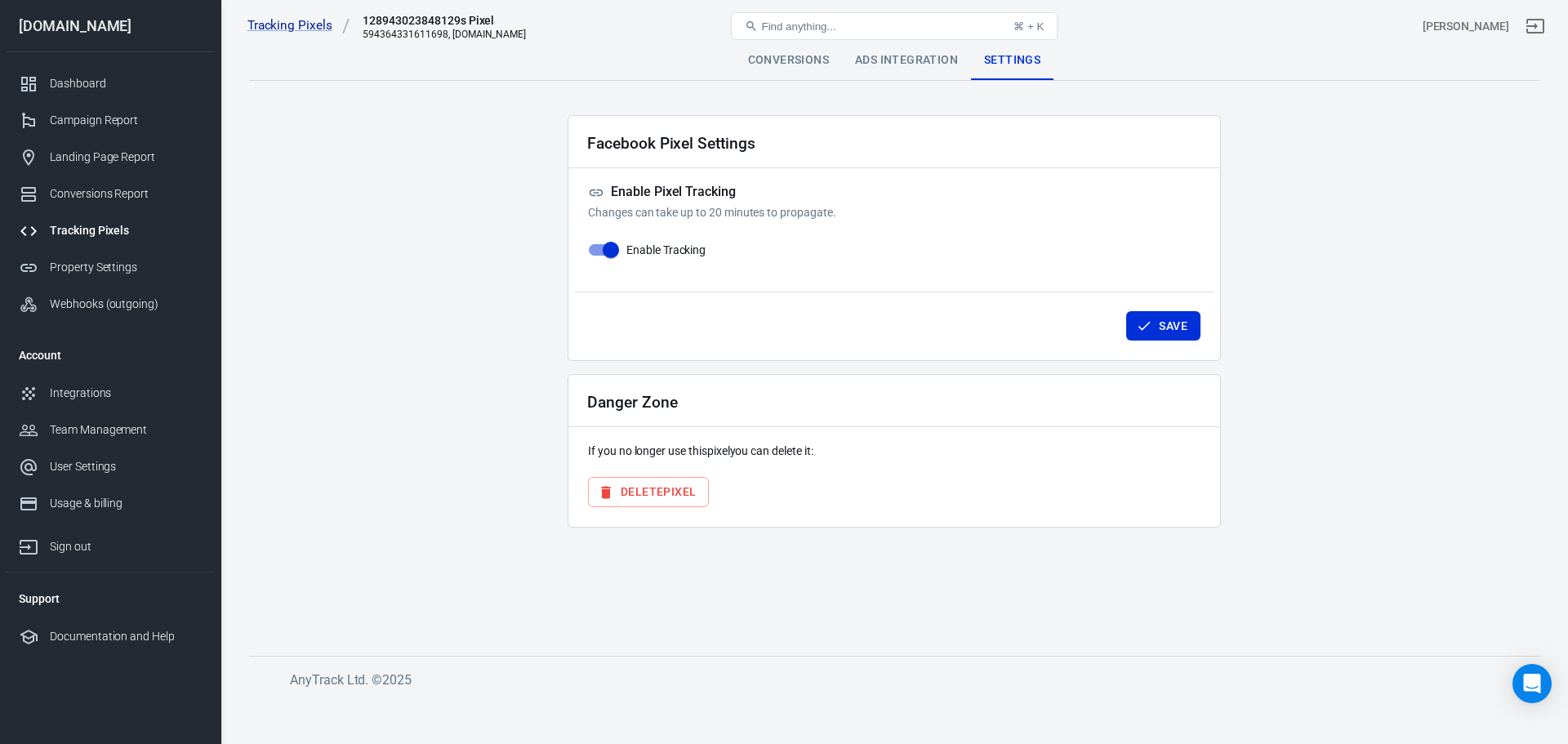
click at [110, 238] on div "Tracking Pixels" at bounding box center [126, 231] width 152 height 17
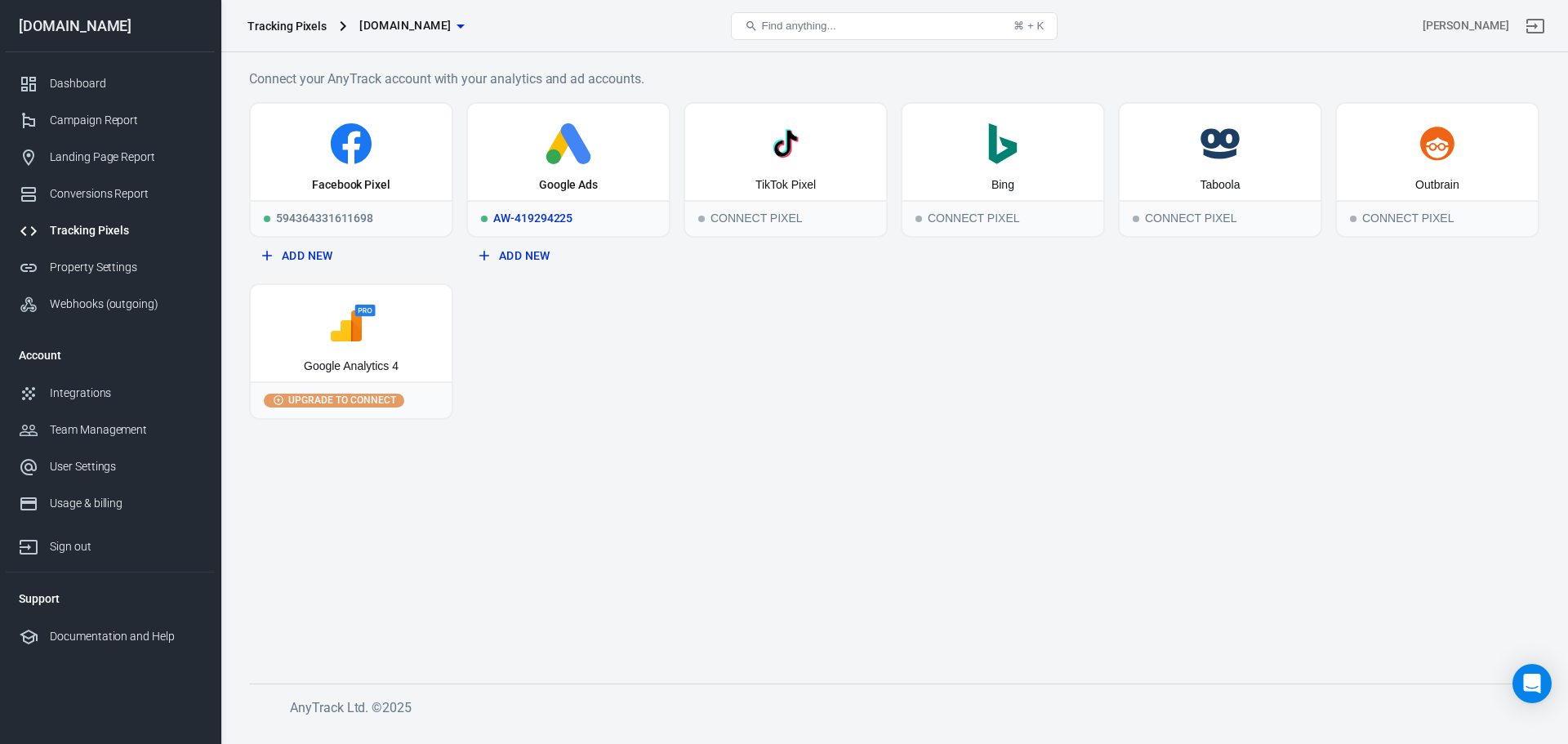
click at [657, 131] on icon at bounding box center [568, 144] width 187 height 41
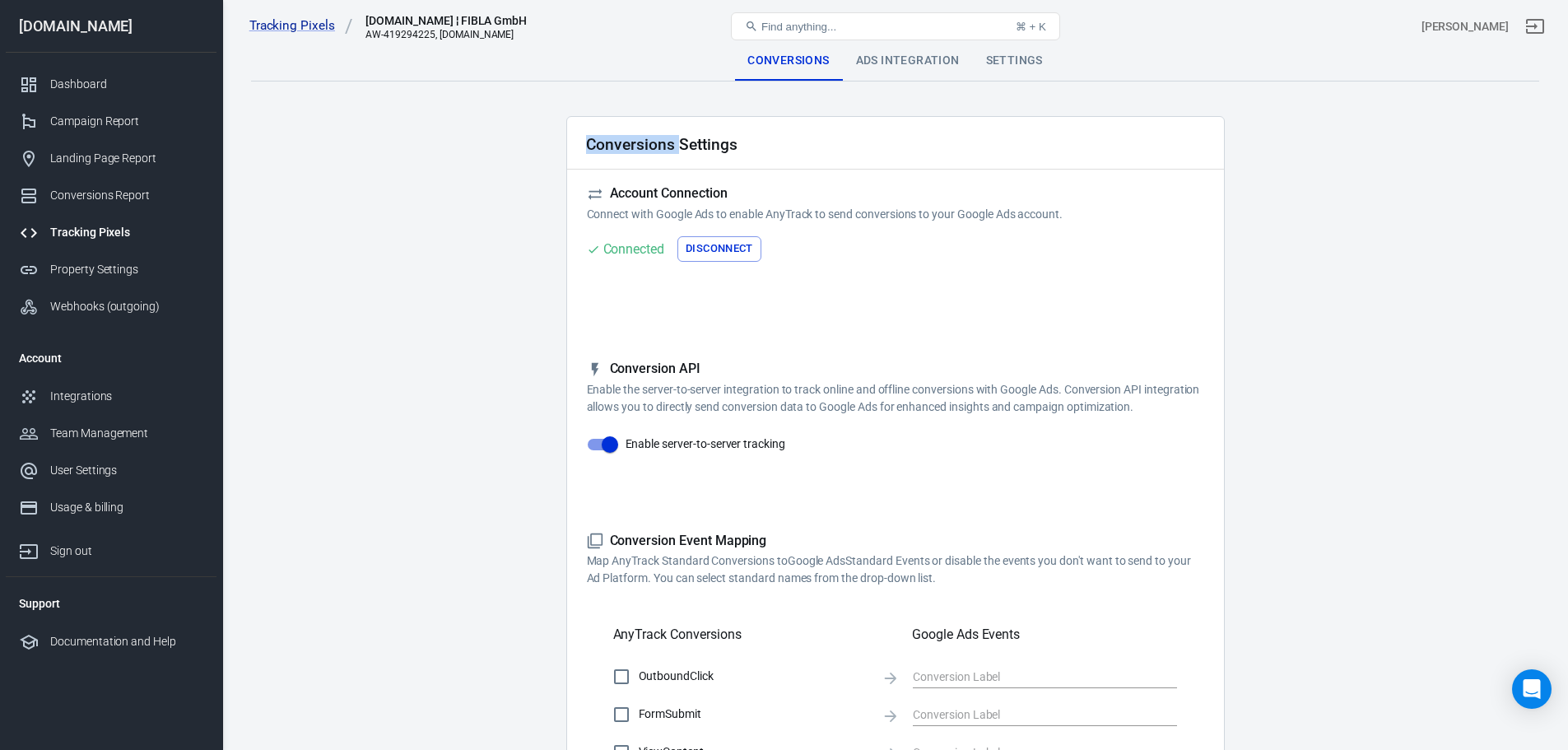
click at [872, 66] on div "Ads Integration" at bounding box center [909, 60] width 131 height 40
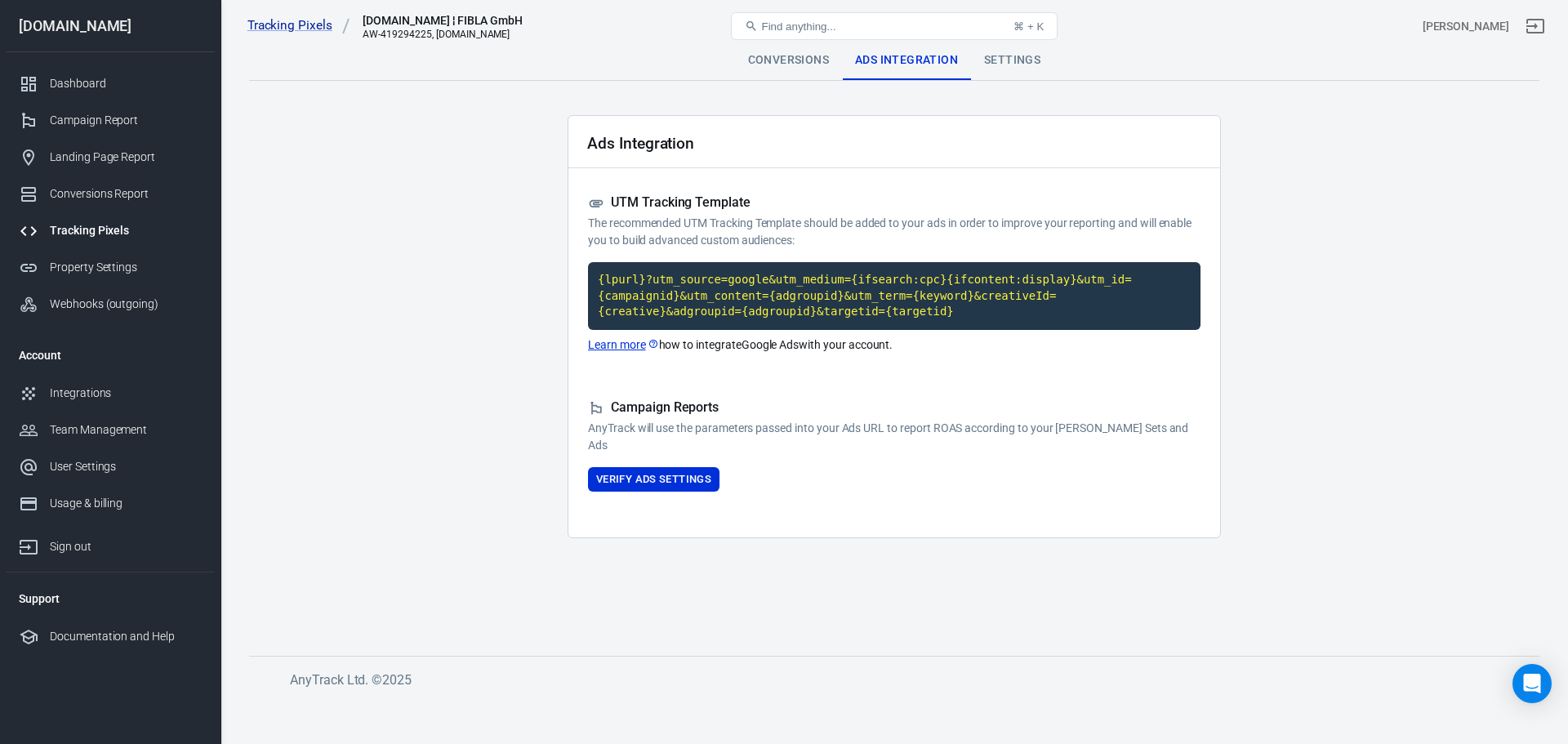
click at [1004, 61] on div "Settings" at bounding box center [1012, 60] width 82 height 40
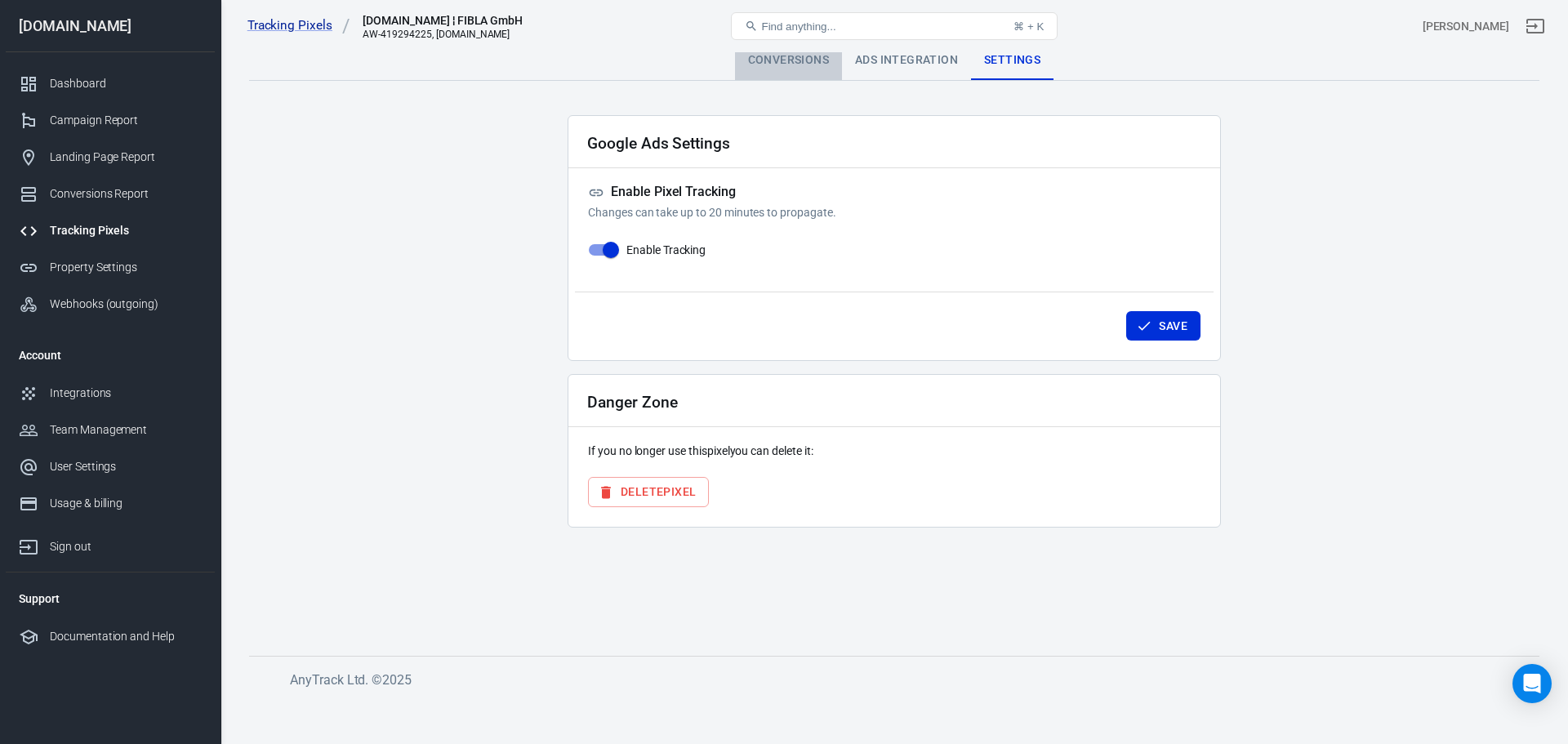
click at [756, 63] on div "Conversions" at bounding box center [788, 60] width 107 height 40
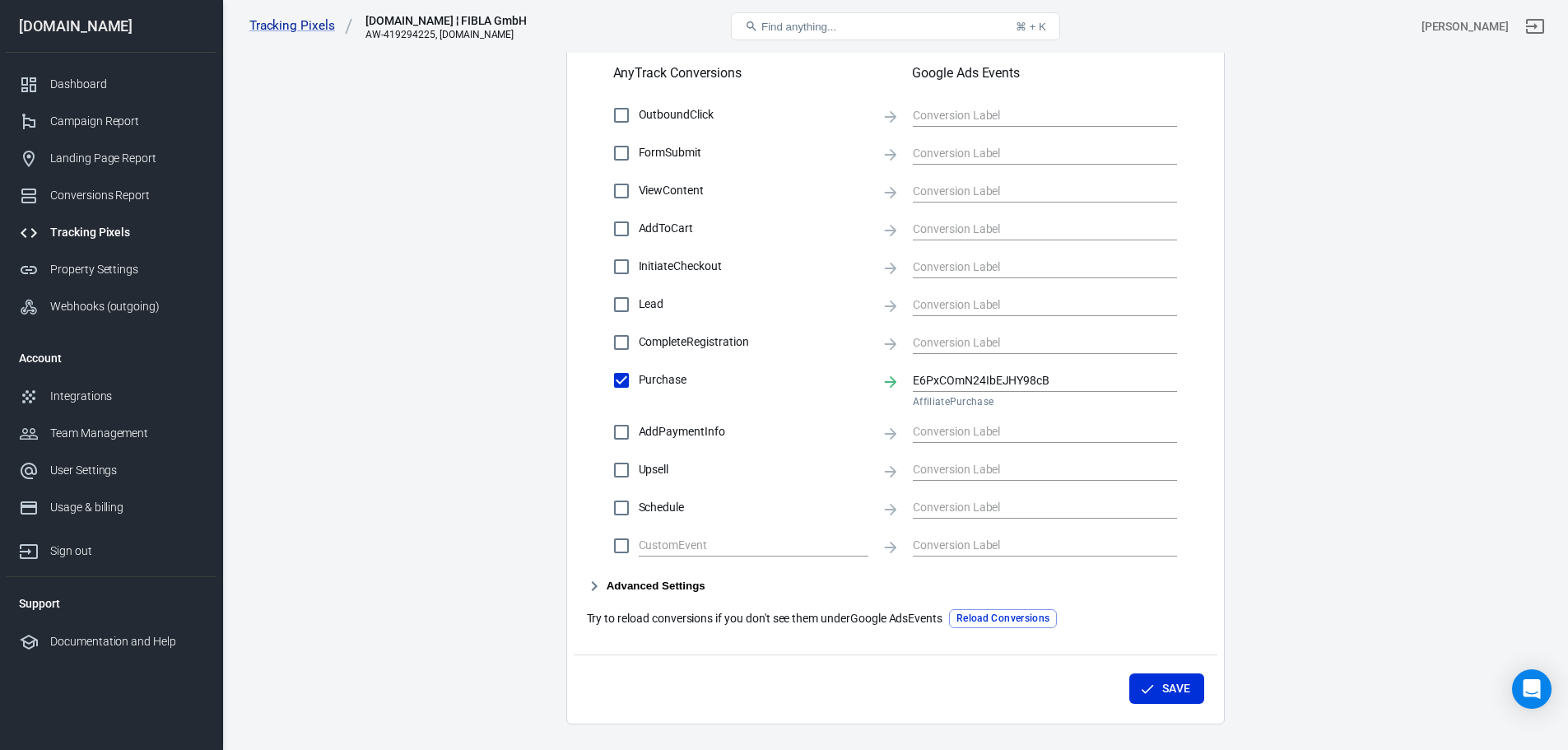
scroll to position [607, 0]
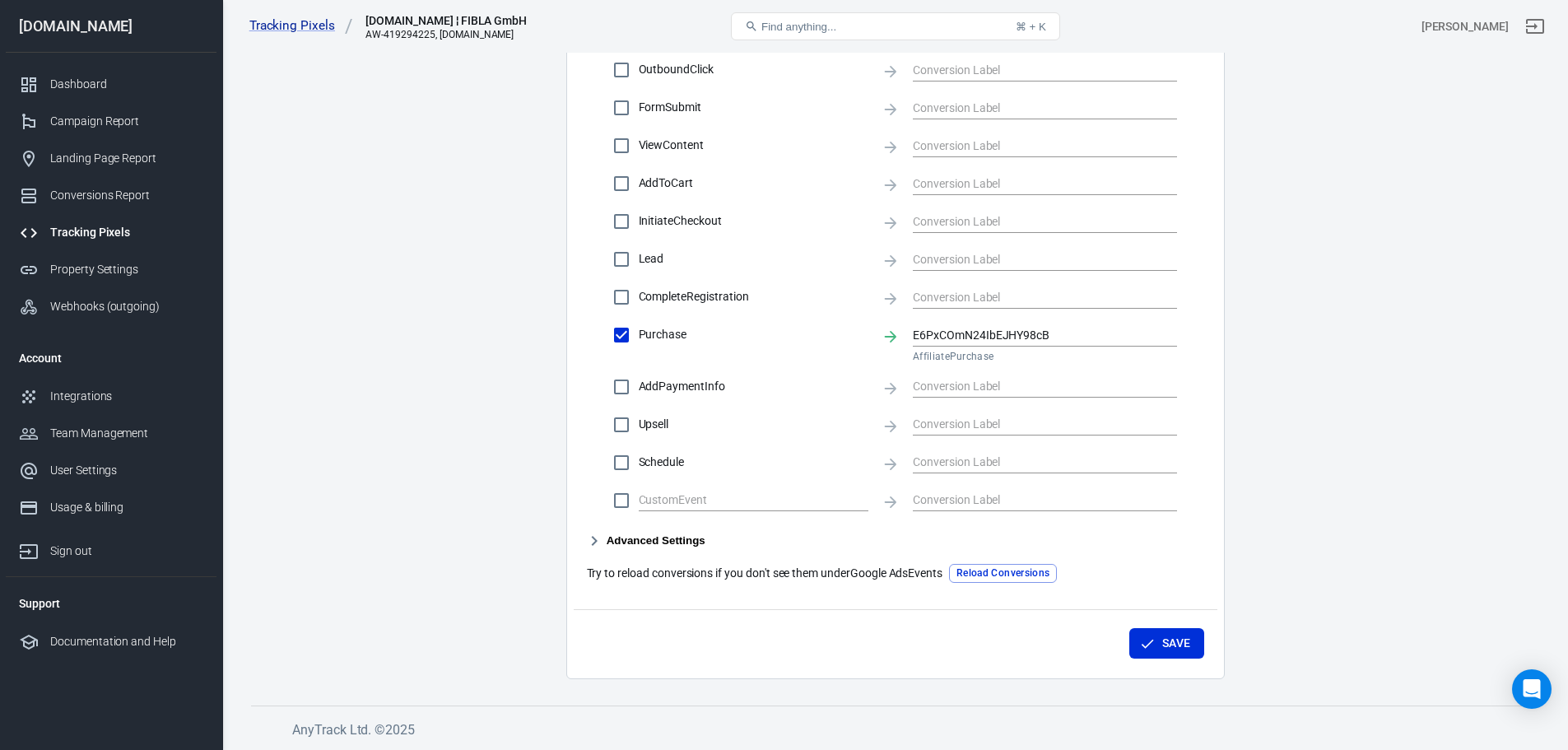
click at [93, 76] on div "Dashboard" at bounding box center [127, 85] width 153 height 18
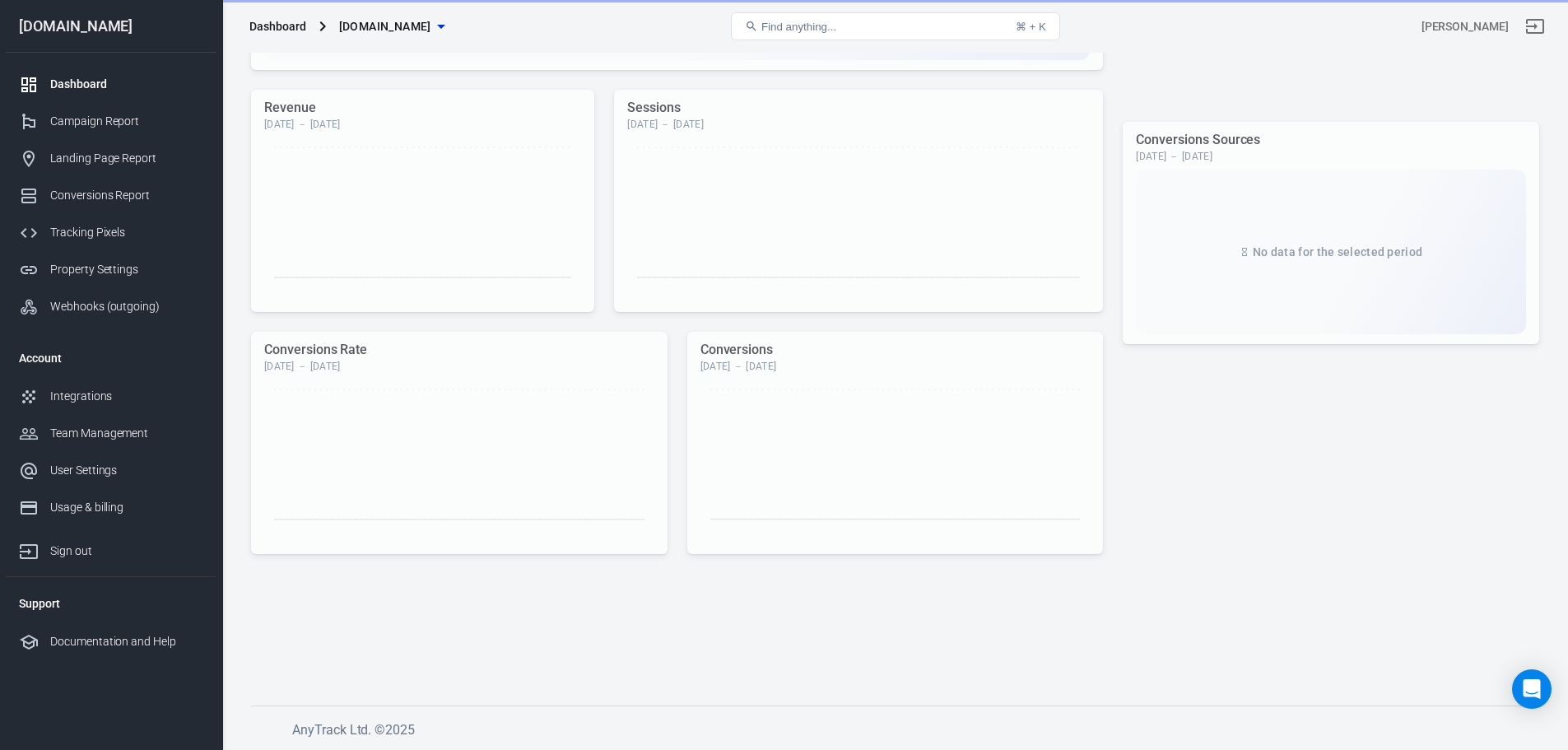
scroll to position [375, 0]
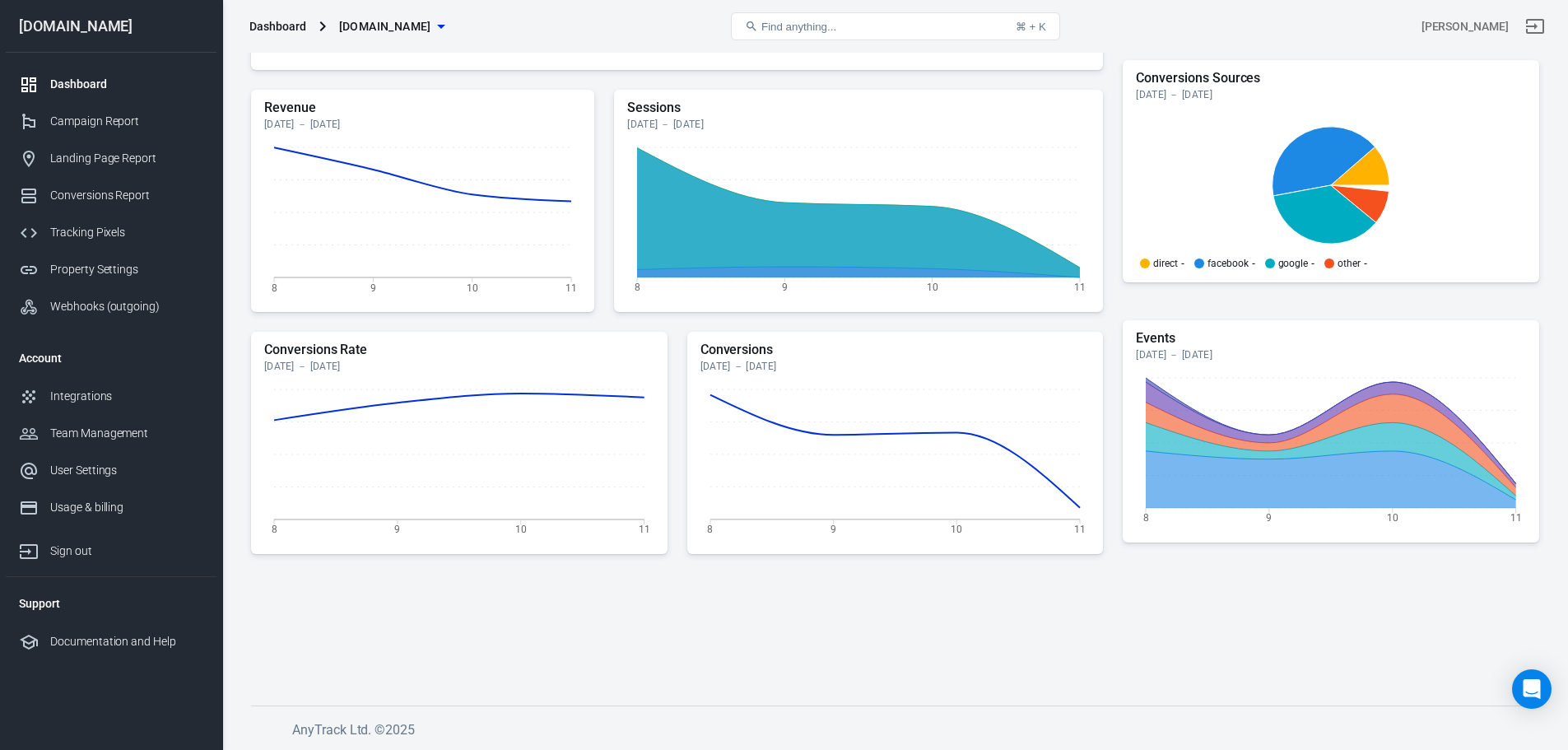
click at [1526, 694] on icon "Open Intercom Messenger" at bounding box center [1532, 689] width 19 height 19
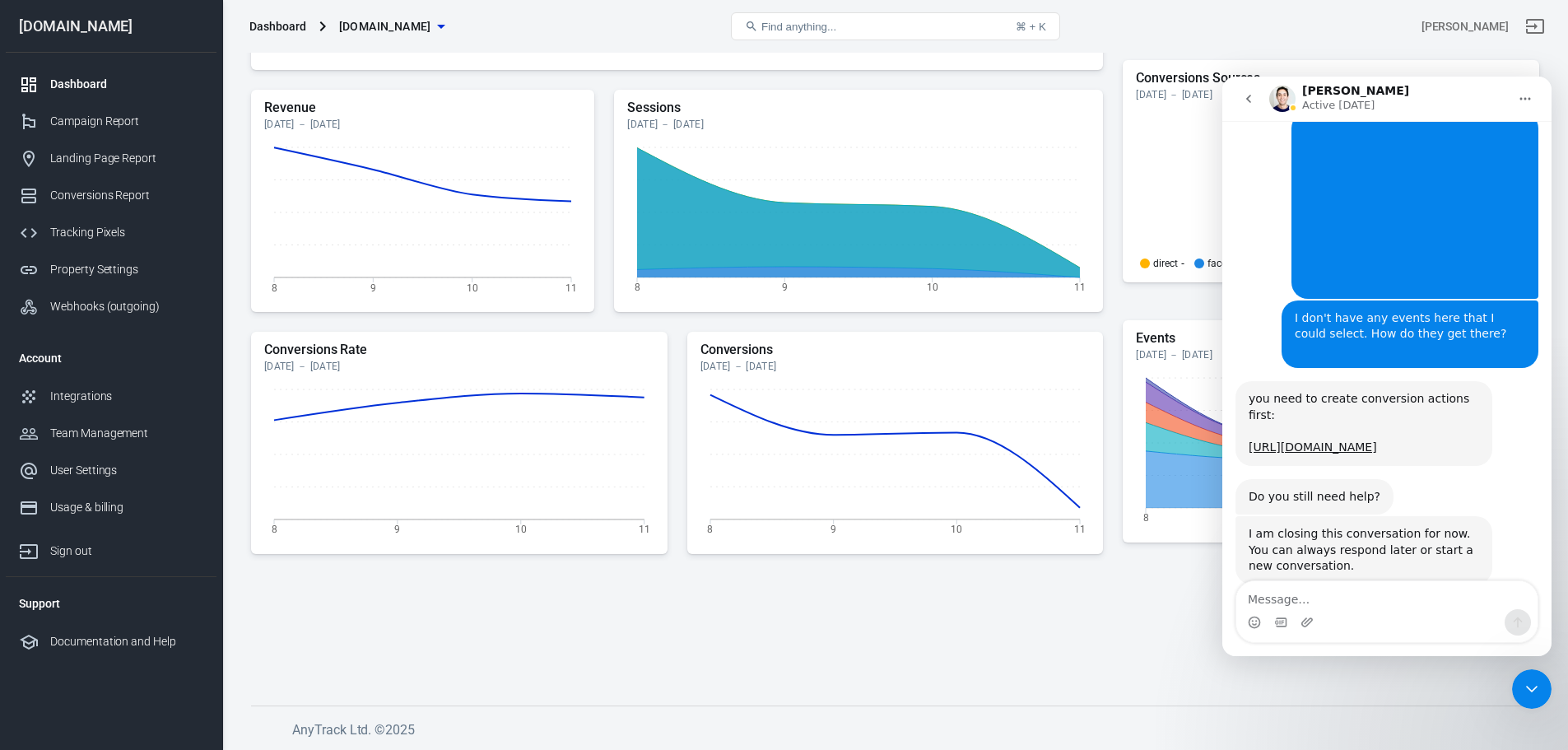
scroll to position [1187, 0]
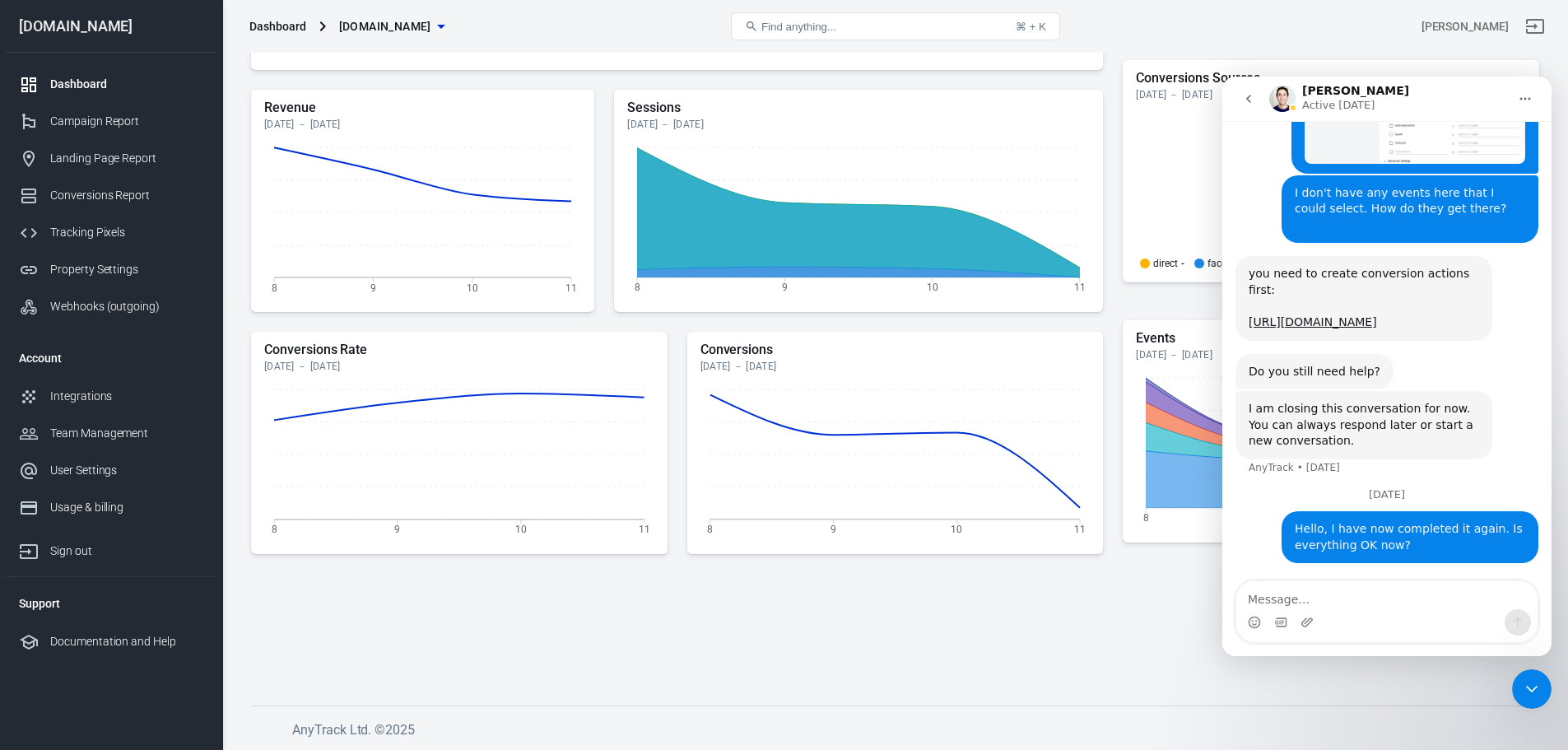
drag, startPoint x: 1523, startPoint y: 691, endPoint x: 2836, endPoint y: 1363, distance: 1475.0
click at [1523, 691] on icon "Close Intercom Messenger" at bounding box center [1532, 689] width 19 height 19
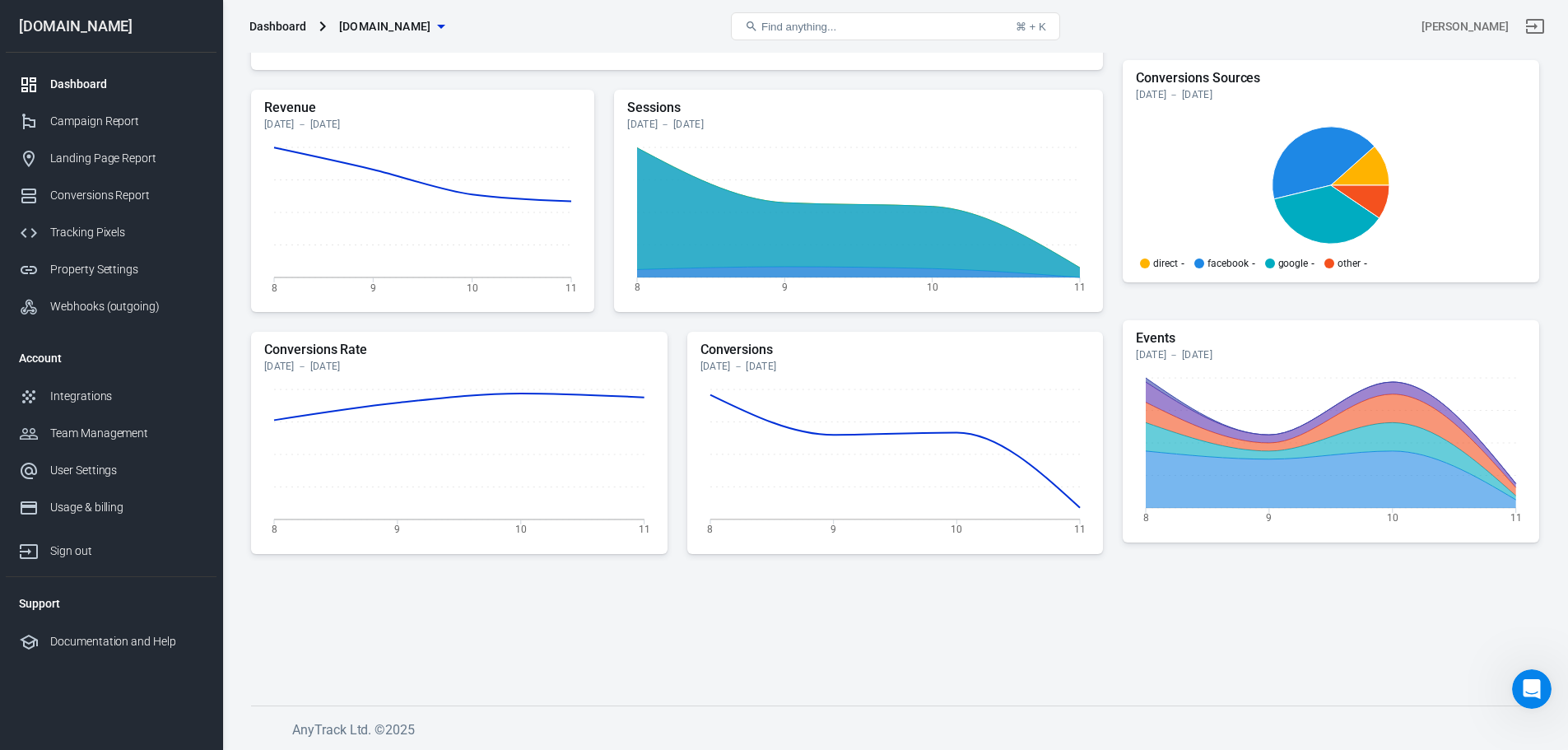
click at [103, 199] on div "Conversions Report" at bounding box center [127, 196] width 153 height 18
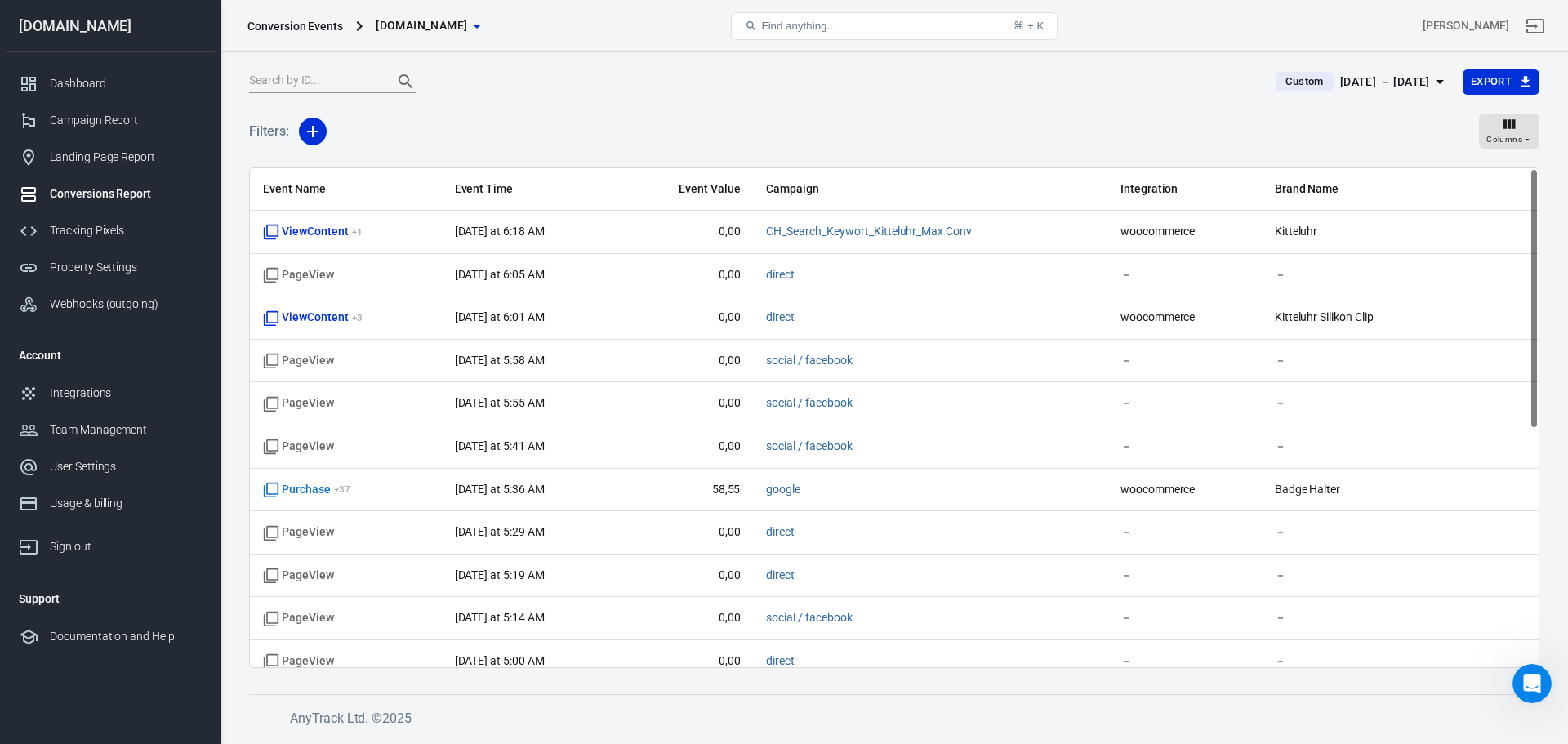
click at [157, 159] on div "Landing Page Report" at bounding box center [126, 157] width 152 height 17
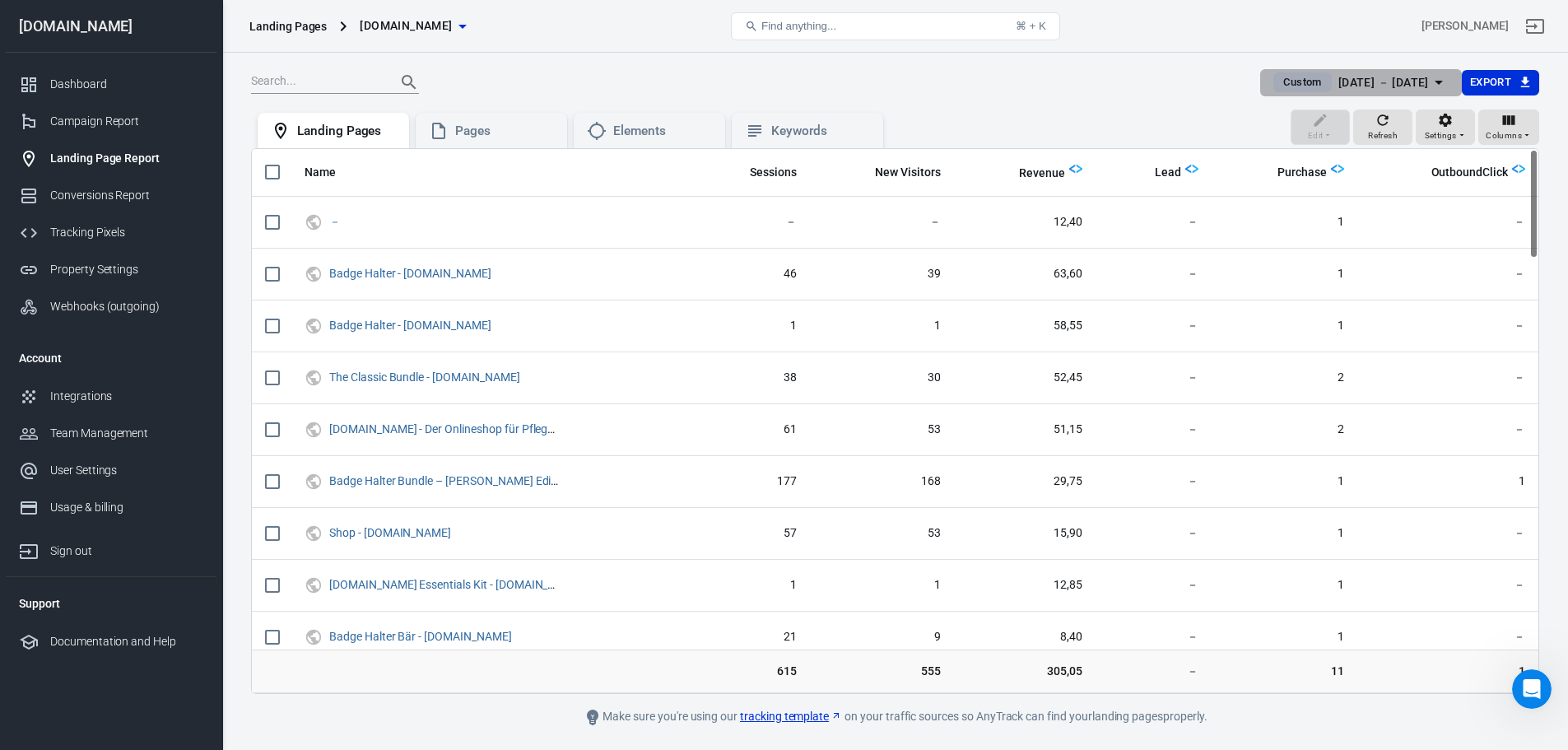
click at [1436, 77] on icon "button" at bounding box center [1438, 82] width 19 height 19
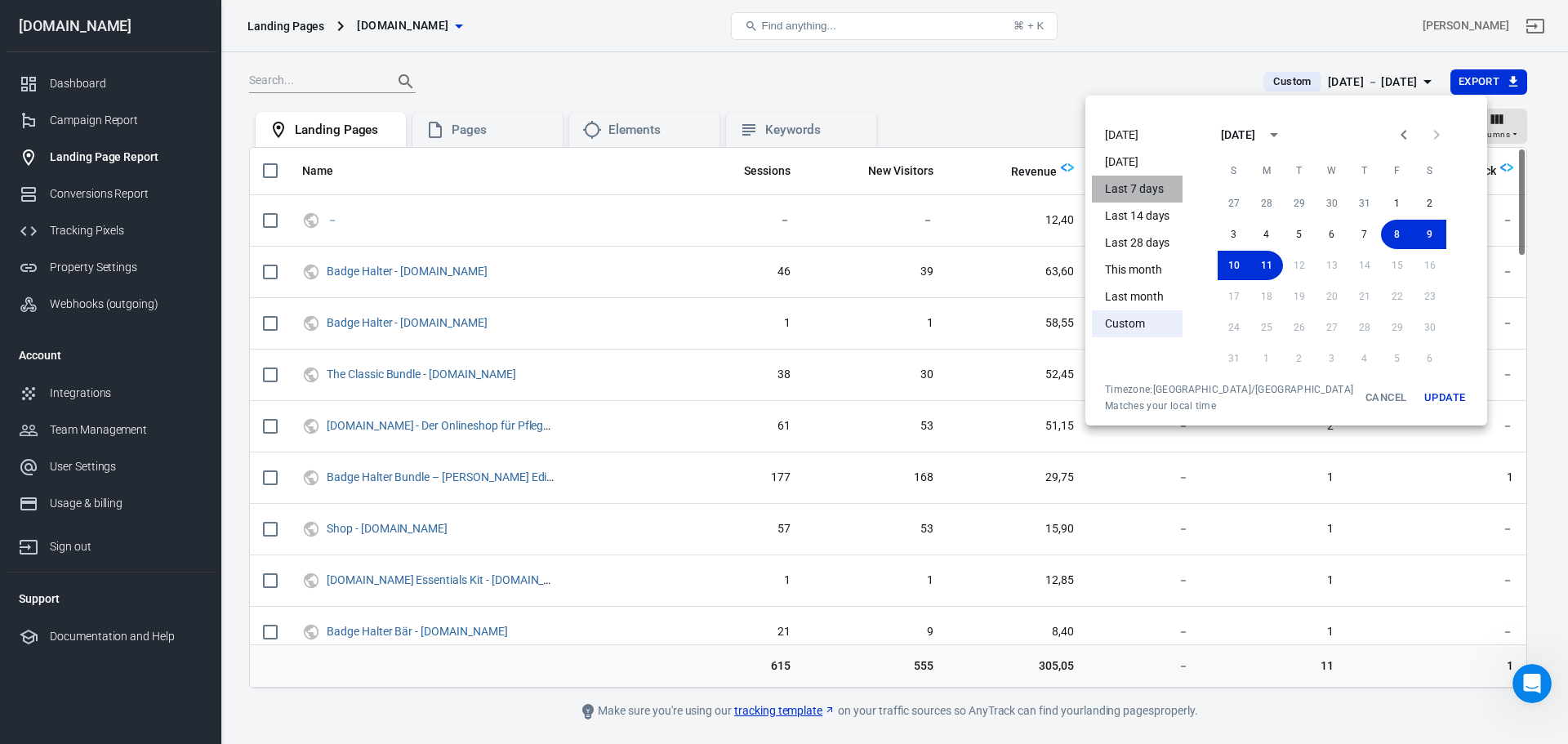
click at [1155, 195] on li "Last 7 days" at bounding box center [1137, 189] width 91 height 27
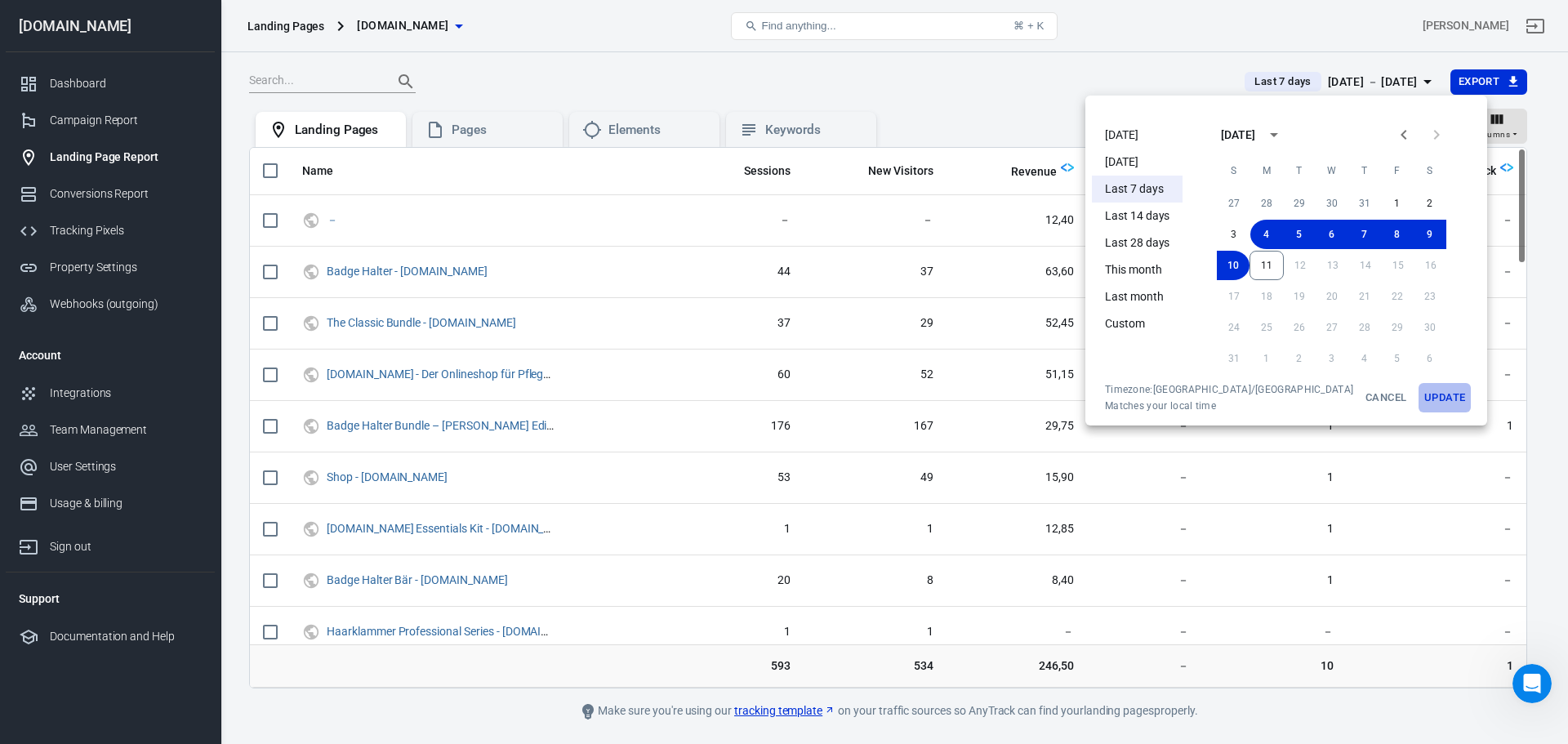
click at [1418, 395] on button "Update" at bounding box center [1444, 397] width 52 height 29
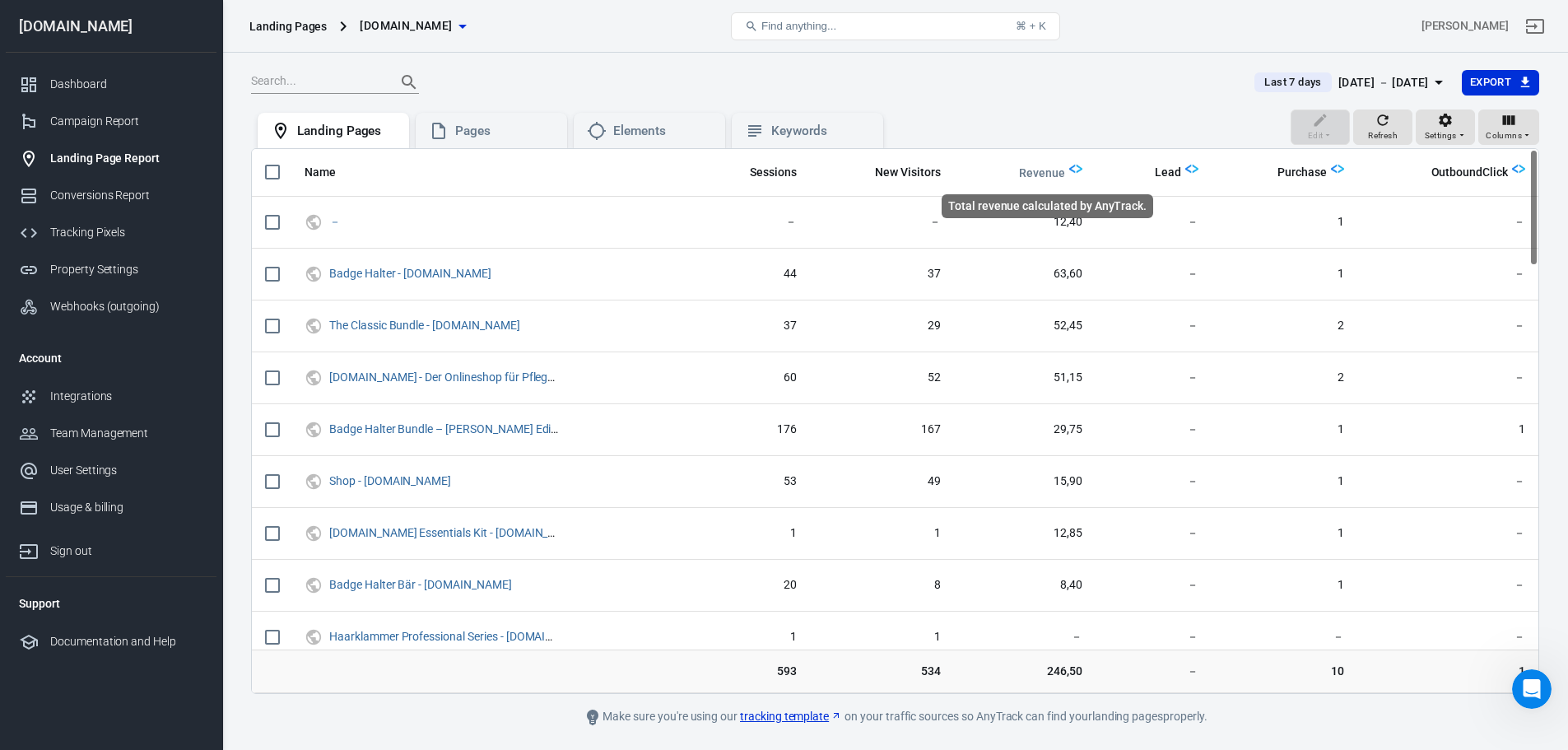
click at [1035, 169] on span "Revenue" at bounding box center [1042, 173] width 46 height 17
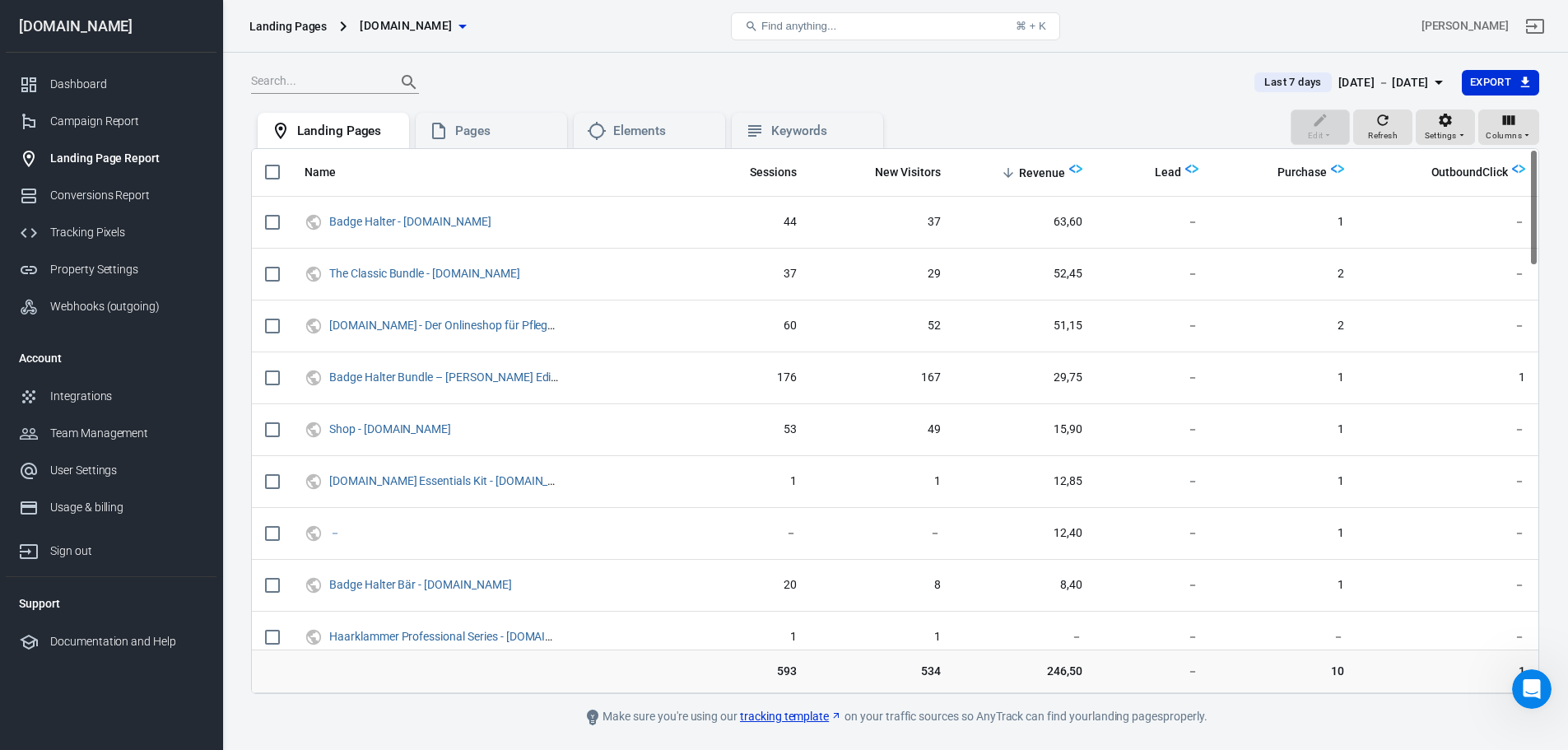
click at [120, 98] on link "Dashboard" at bounding box center [111, 85] width 210 height 37
